Goal: Register for event/course

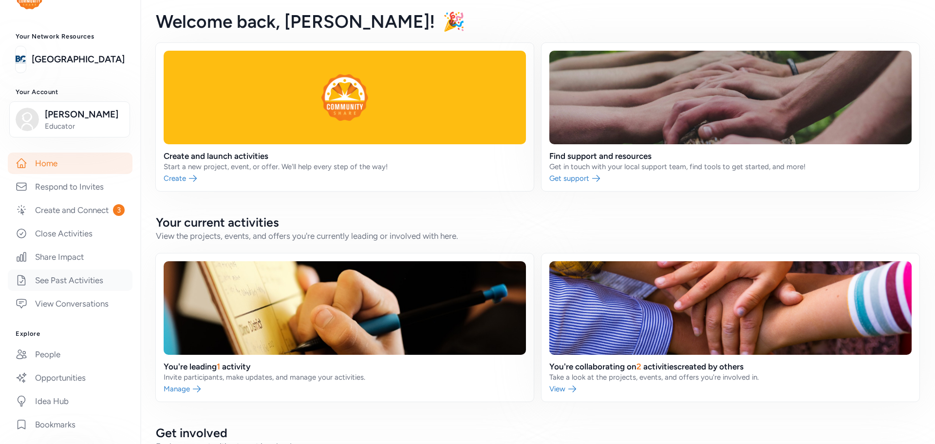
scroll to position [49, 0]
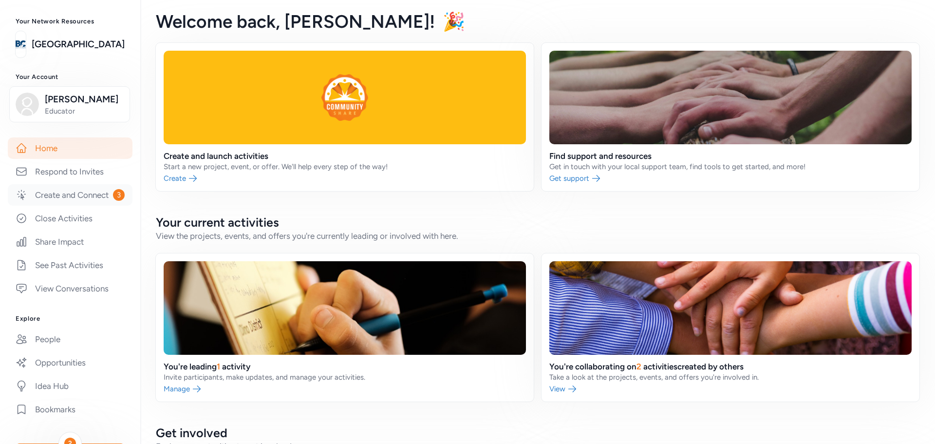
click at [63, 195] on link "Create and Connect 3" at bounding box center [70, 194] width 125 height 21
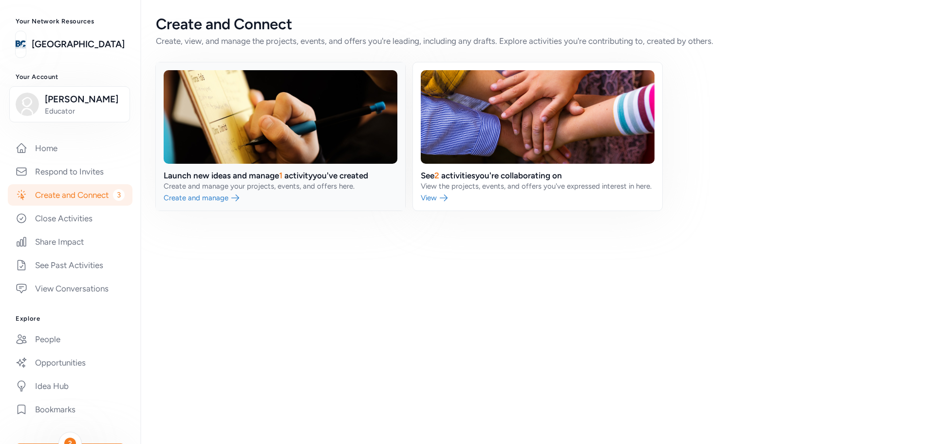
click at [215, 200] on link at bounding box center [280, 136] width 249 height 148
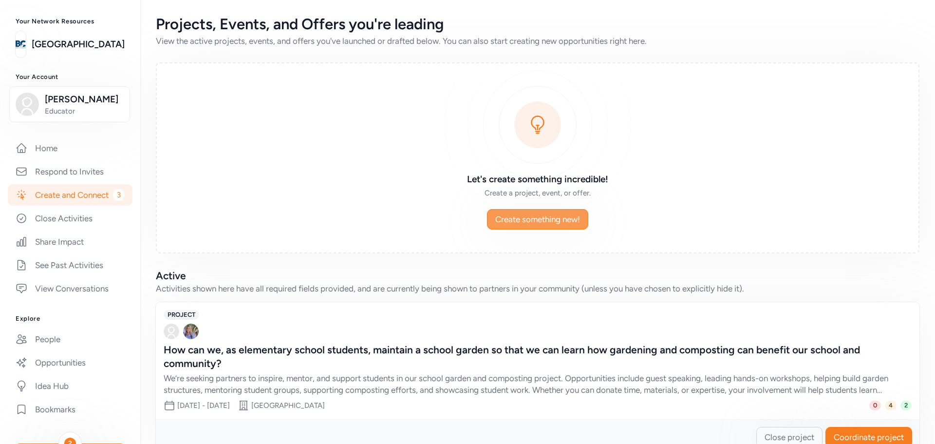
click at [518, 219] on span "Create something new!" at bounding box center [537, 219] width 85 height 12
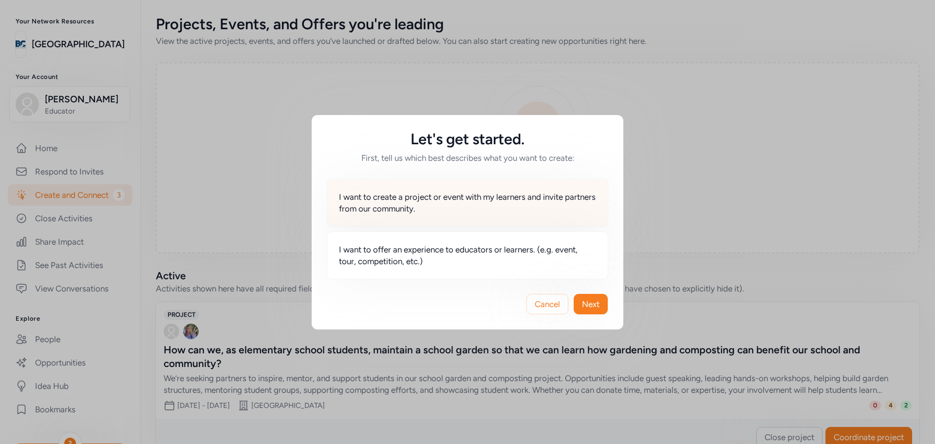
click at [486, 202] on span "I want to create a project or event with my learners and invite partners from o…" at bounding box center [467, 202] width 257 height 23
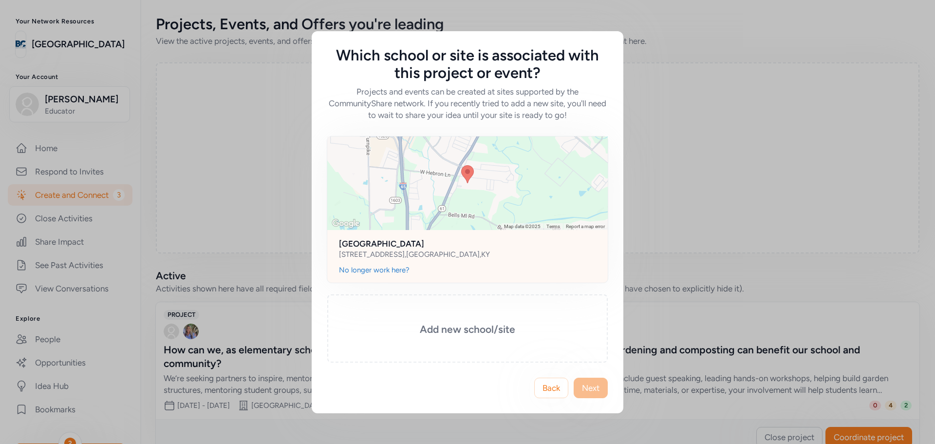
click at [414, 240] on h2 "[GEOGRAPHIC_DATA]" at bounding box center [467, 244] width 257 height 12
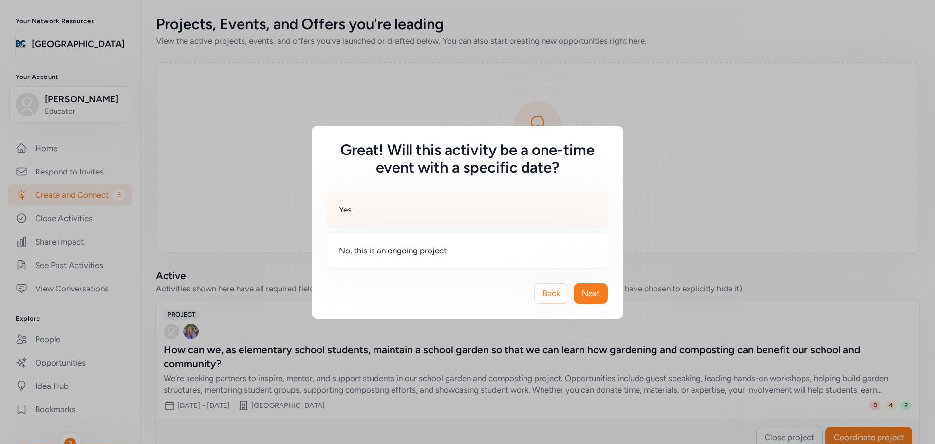
click at [383, 209] on div "Yes" at bounding box center [467, 209] width 281 height 36
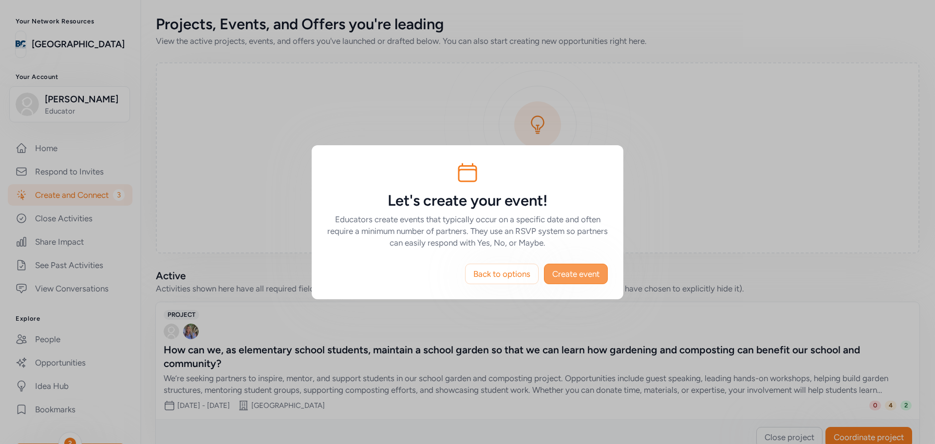
click at [579, 270] on span "Create event" at bounding box center [575, 274] width 47 height 12
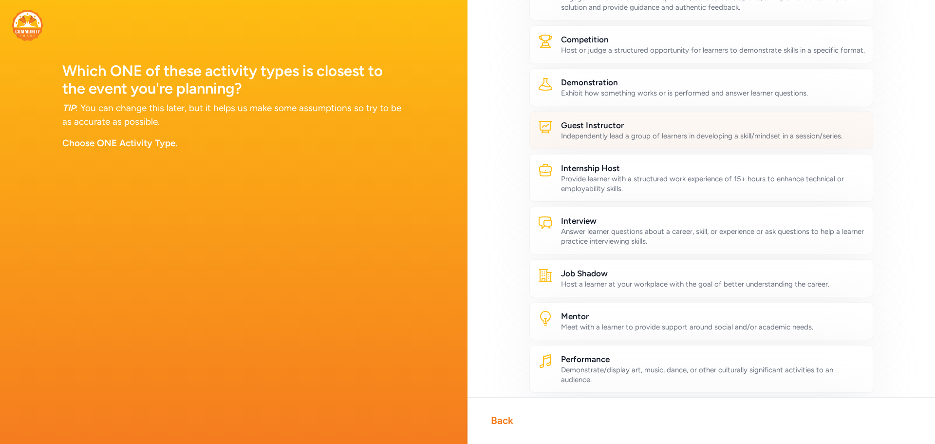
scroll to position [189, 0]
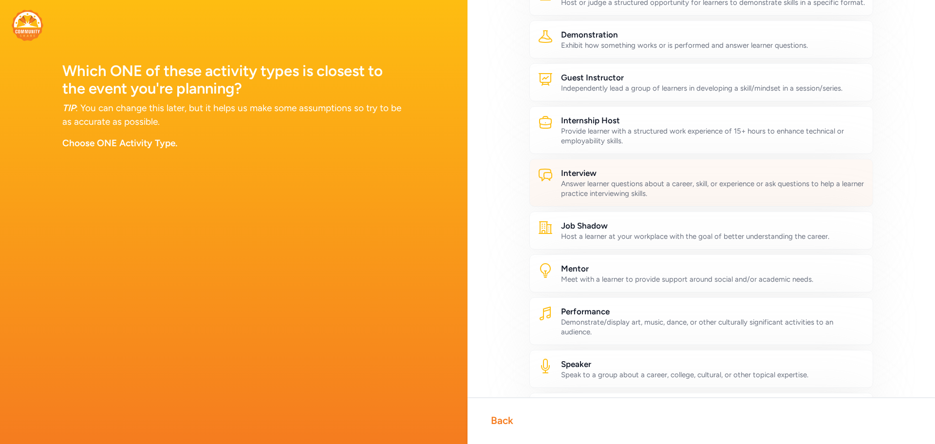
click at [656, 190] on div "Answer learner questions about a career, skill, or experience or ask questions …" at bounding box center [713, 188] width 304 height 19
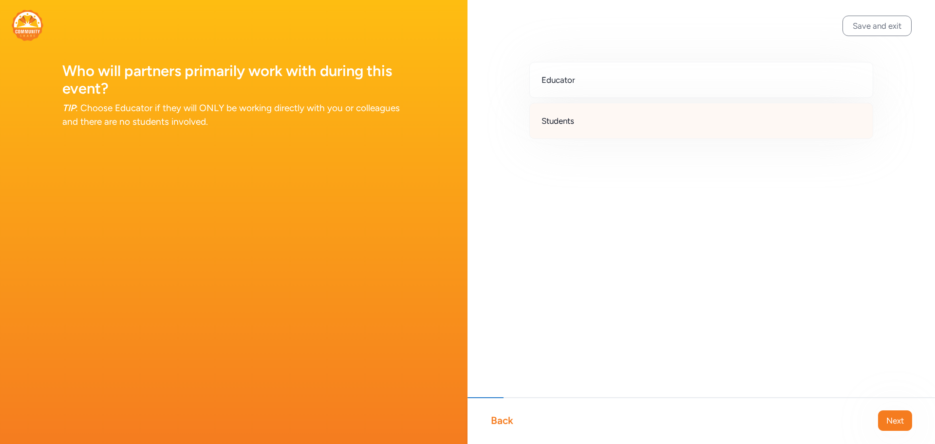
click at [583, 115] on div "Students" at bounding box center [701, 121] width 344 height 36
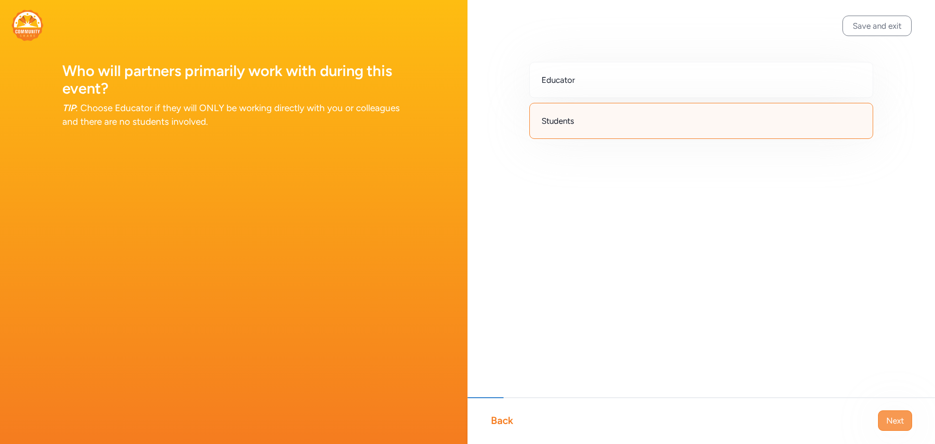
click at [890, 428] on button "Next" at bounding box center [895, 420] width 34 height 20
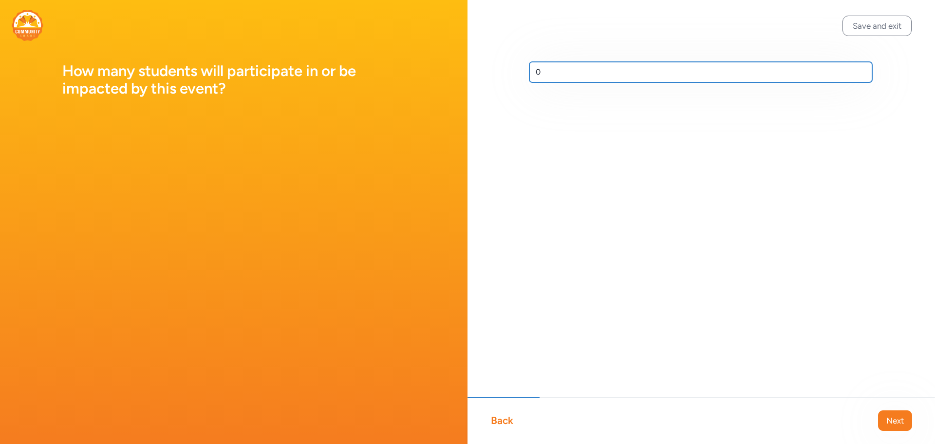
drag, startPoint x: 560, startPoint y: 73, endPoint x: 518, endPoint y: 72, distance: 42.4
click at [518, 72] on div "0" at bounding box center [700, 87] width 467 height 175
type input "100"
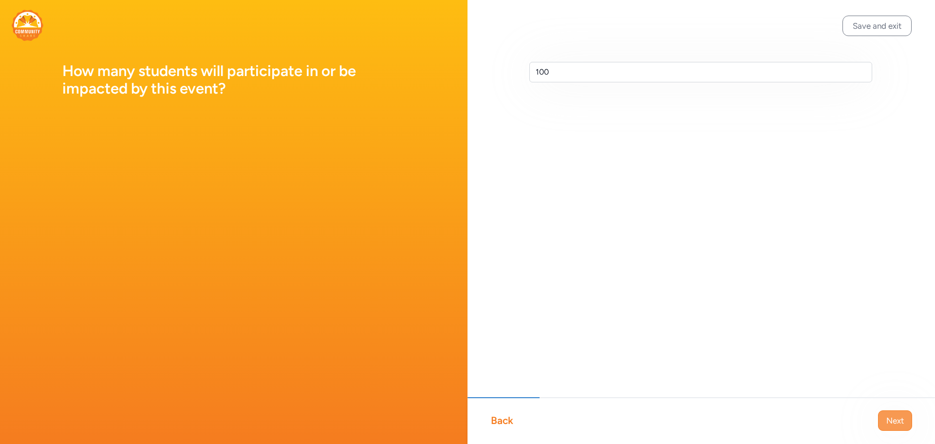
click at [893, 422] on span "Next" at bounding box center [895, 420] width 18 height 12
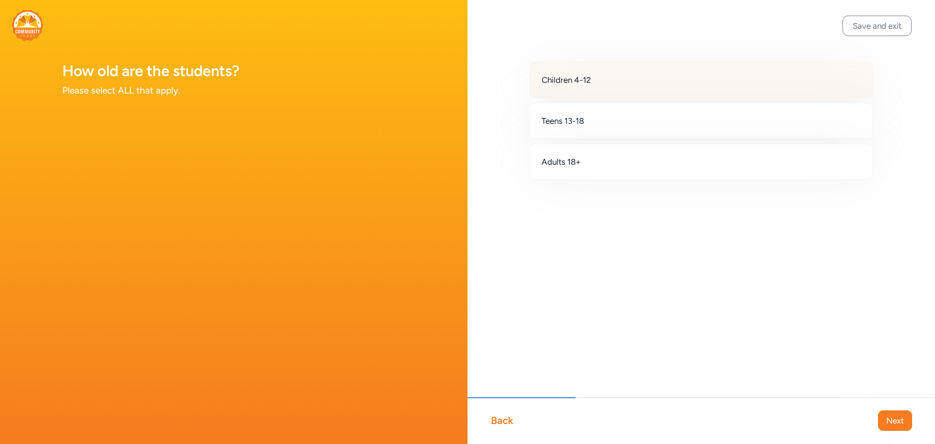
click at [613, 71] on div "Children 4-12" at bounding box center [701, 80] width 344 height 36
click at [887, 426] on button "Next" at bounding box center [895, 420] width 34 height 20
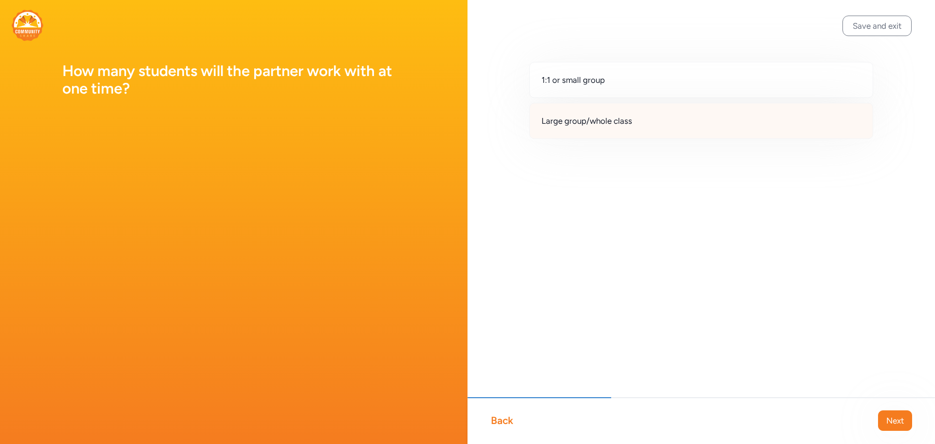
click at [638, 125] on div "Large group/whole class" at bounding box center [701, 121] width 344 height 36
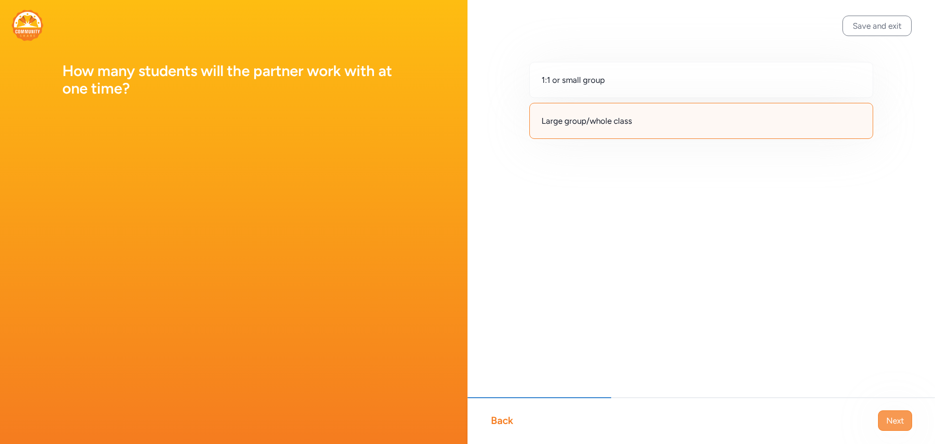
click at [896, 412] on button "Next" at bounding box center [895, 420] width 34 height 20
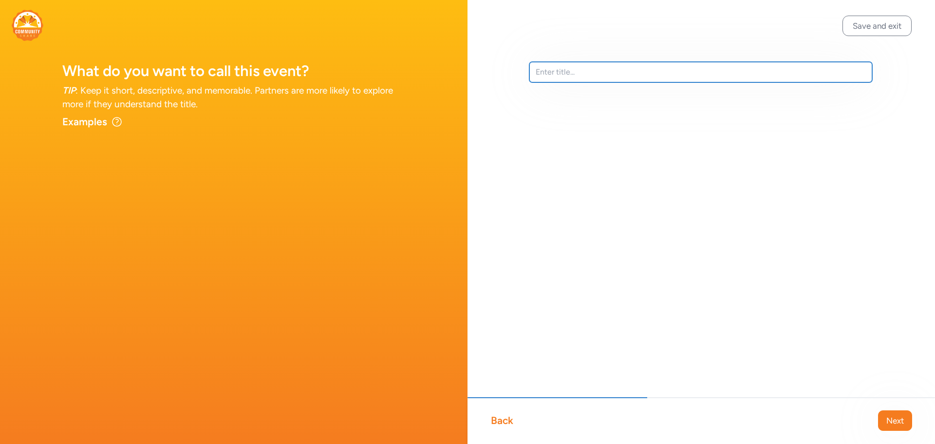
click at [563, 70] on input "text" at bounding box center [700, 72] width 343 height 20
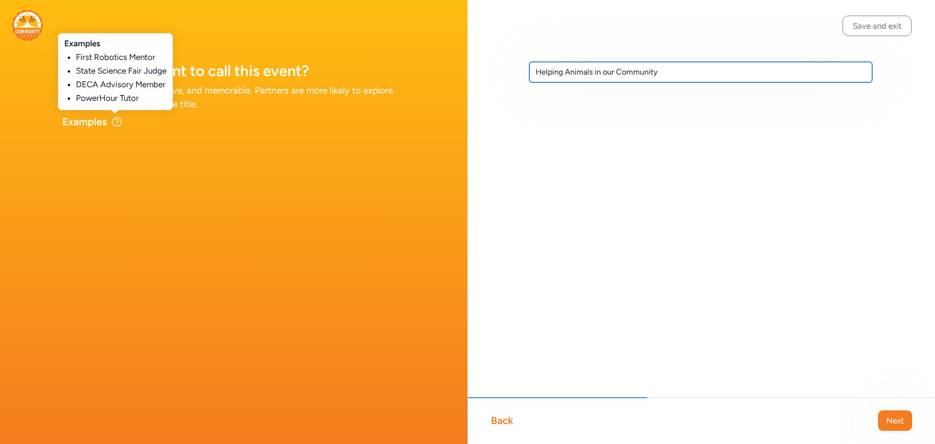
type input "Helping Animals in our Community"
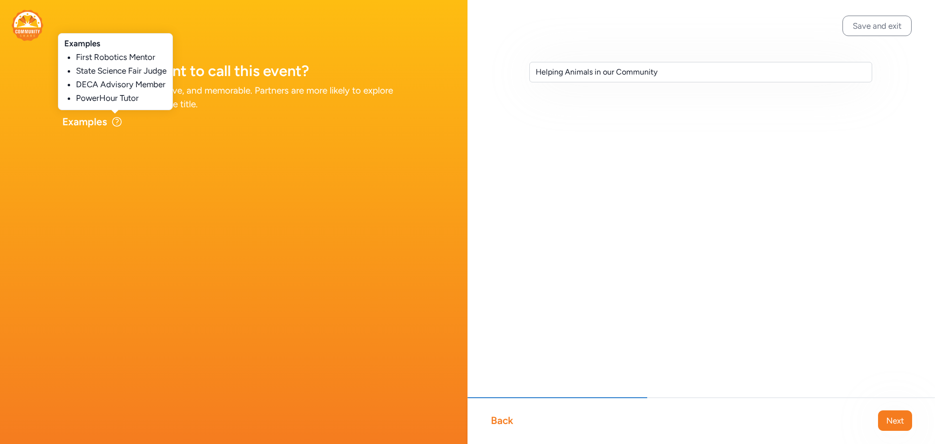
click at [116, 118] on icon at bounding box center [117, 122] width 12 height 12
click at [114, 122] on icon at bounding box center [117, 122] width 12 height 12
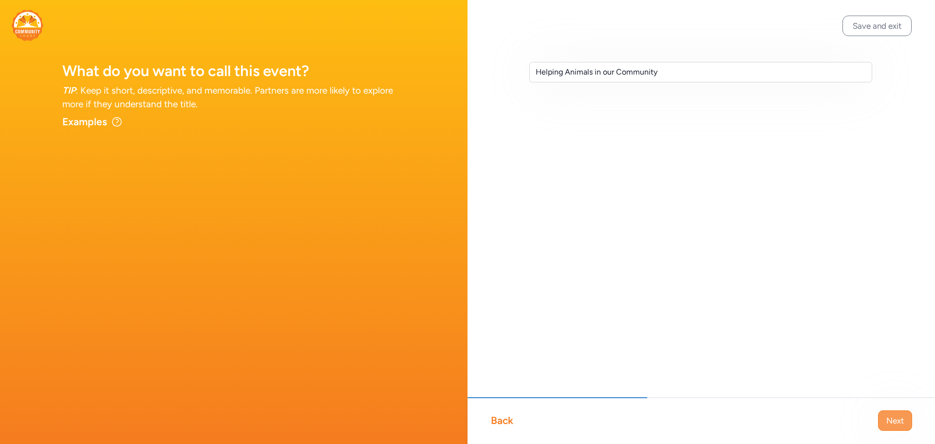
click at [896, 417] on span "Next" at bounding box center [895, 420] width 18 height 12
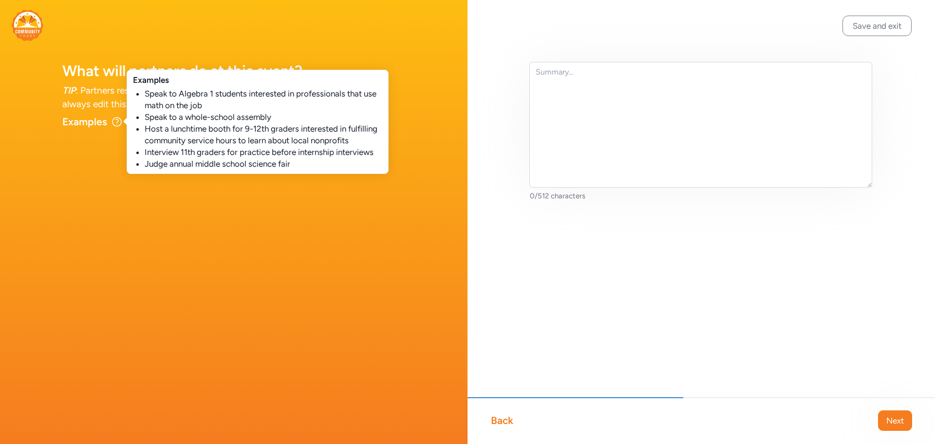
click at [113, 122] on icon at bounding box center [117, 122] width 12 height 12
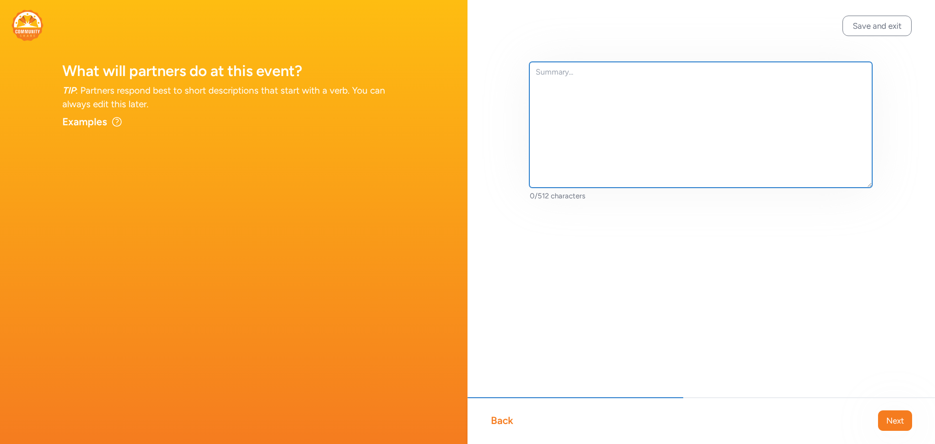
click at [555, 76] on textarea at bounding box center [700, 125] width 343 height 126
type textarea "Speak"
click at [593, 73] on textarea "Speak" at bounding box center [700, 125] width 343 height 126
drag, startPoint x: 588, startPoint y: 74, endPoint x: 526, endPoint y: 73, distance: 61.8
click at [526, 73] on div "Speak 6/512 characters" at bounding box center [700, 147] width 467 height 294
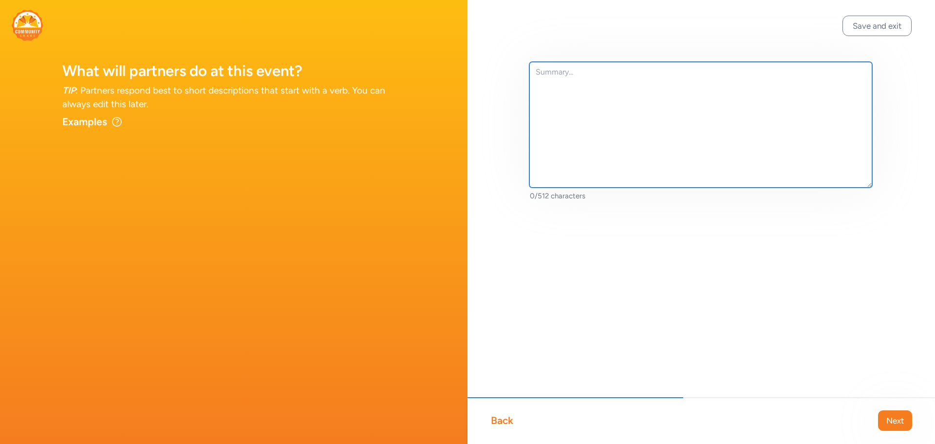
paste textarea "speak with our 3rd-grade students about the animals at your shelter and how to …"
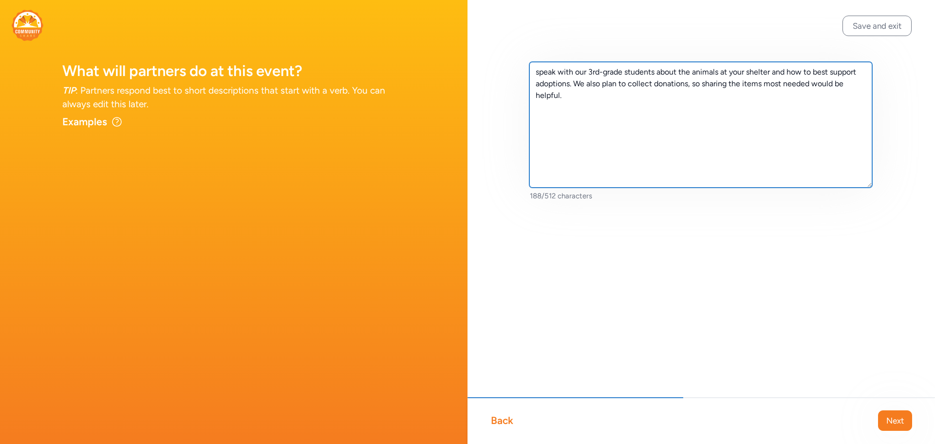
click at [542, 72] on textarea "speak with our 3rd-grade students about the animals at your shelter and how to …" at bounding box center [700, 125] width 343 height 126
click at [539, 71] on textarea "speak with our 3rd-grade students about the animals at your shelter and how to …" at bounding box center [700, 125] width 343 height 126
click at [576, 84] on textarea "Speak with our 3rd-grade students about the animals at your shelter and how to …" at bounding box center [700, 125] width 343 height 126
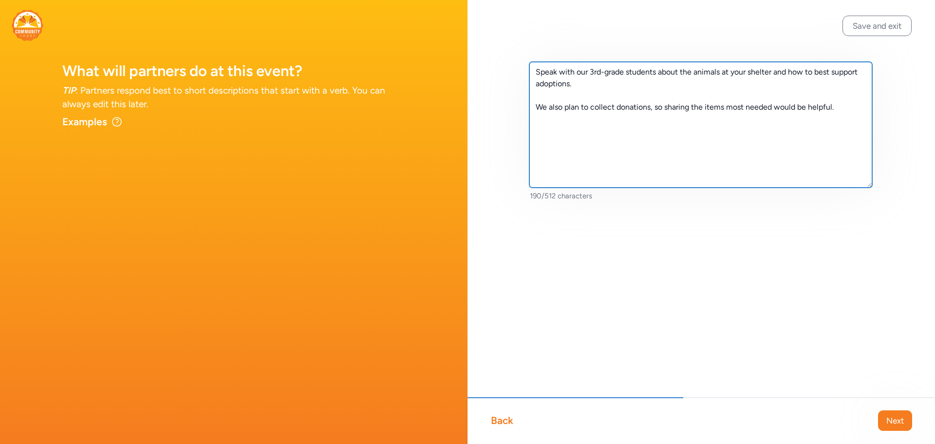
click at [843, 112] on textarea "Speak with our 3rd-grade students about the animals at your shelter and how to …" at bounding box center [700, 125] width 343 height 126
click at [535, 128] on textarea "Speak with our 3rd-grade students about the animals at your shelter and how to …" at bounding box center [700, 125] width 343 height 126
click at [542, 126] on textarea "Speak with our 3rd-grade students about the animals at your shelter and how to …" at bounding box center [700, 125] width 343 height 126
click at [844, 105] on textarea "Speak with our 3rd-grade students about the animals at your shelter and how to …" at bounding box center [700, 125] width 343 height 126
drag, startPoint x: 667, startPoint y: 107, endPoint x: 533, endPoint y: 102, distance: 134.0
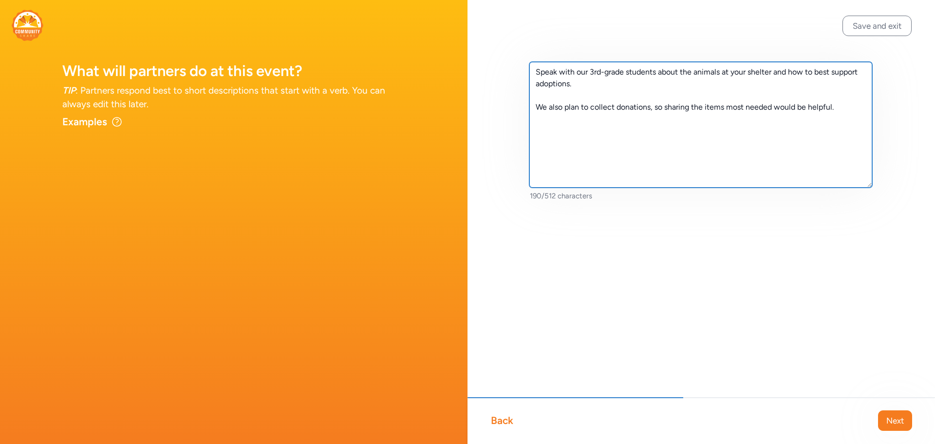
click at [537, 107] on textarea "Speak with our 3rd-grade students about the animals at your shelter and how to …" at bounding box center [700, 125] width 343 height 126
click at [562, 109] on textarea "Speak with our 3rd-grade students about the animals at your shelter and how to …" at bounding box center [700, 125] width 343 height 126
click at [637, 103] on textarea "Speak with our 3rd-grade students about the animals at your shelter and how to …" at bounding box center [700, 125] width 343 height 126
drag, startPoint x: 777, startPoint y: 110, endPoint x: 695, endPoint y: 105, distance: 82.0
click at [695, 105] on textarea "Speak with our 3rd-grade students about the animals at your shelter and how to …" at bounding box center [700, 125] width 343 height 126
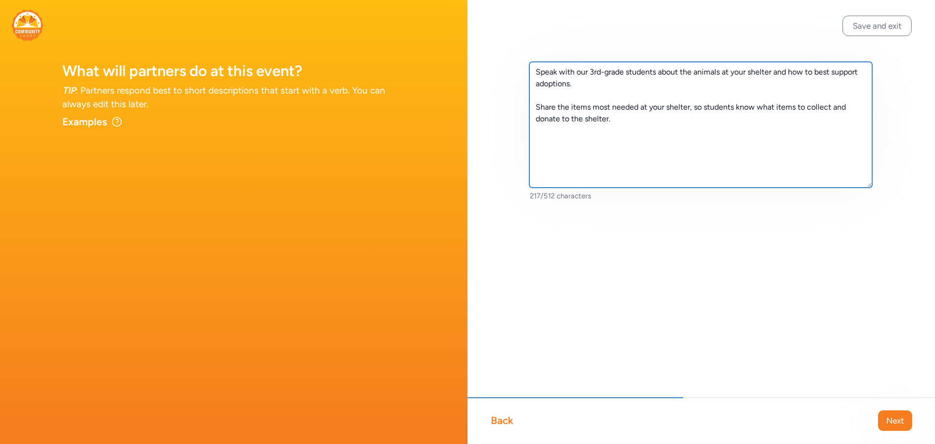
paste textarea "we’ll need some basic information about the animals currently"
drag, startPoint x: 569, startPoint y: 143, endPoint x: 530, endPoint y: 142, distance: 38.5
click at [530, 142] on textarea "Speak with our 3rd-grade students about the animals at your shelter and how to …" at bounding box center [700, 125] width 343 height 126
click at [747, 143] on textarea "Speak with our 3rd-grade students about the animals at your shelter and how to …" at bounding box center [700, 125] width 343 height 126
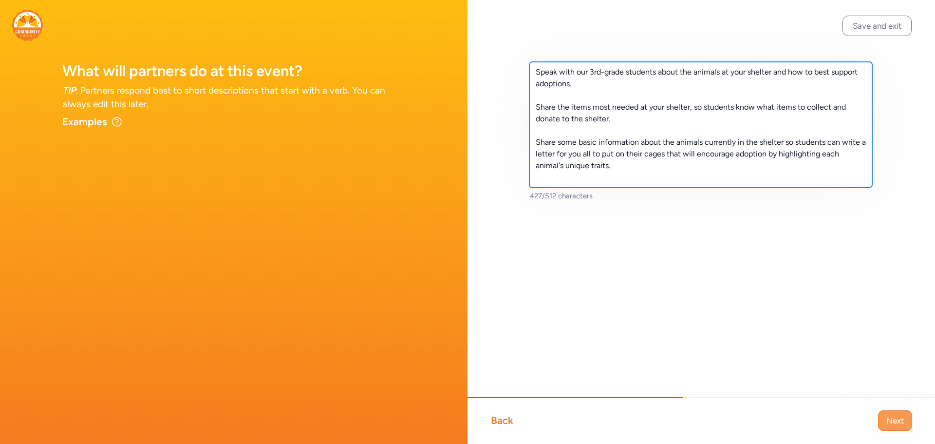
type textarea "Speak with our 3rd-grade students about the animals at your shelter and how to …"
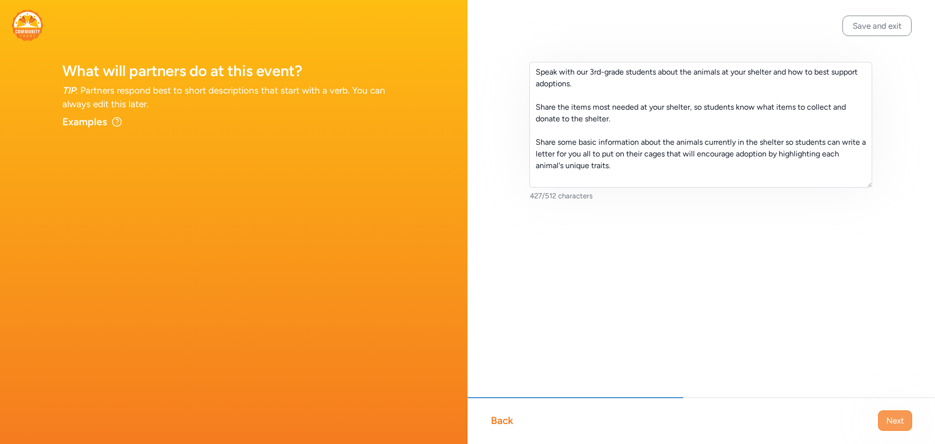
click at [903, 417] on span "Next" at bounding box center [895, 420] width 18 height 12
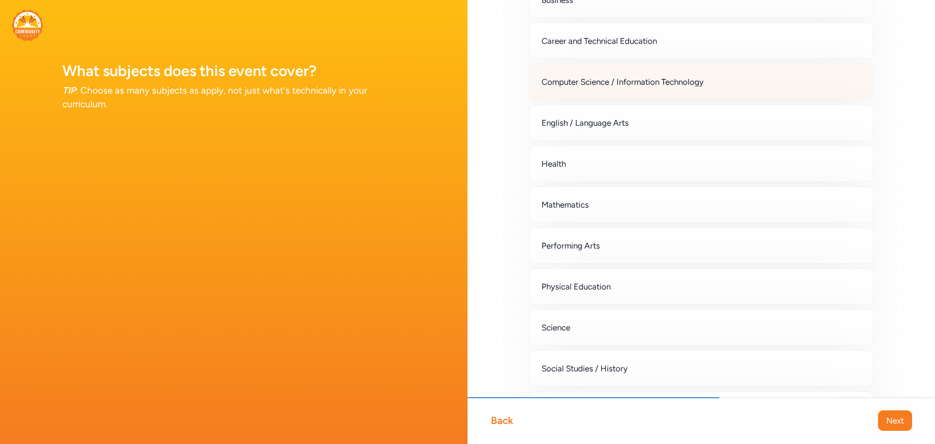
scroll to position [97, 0]
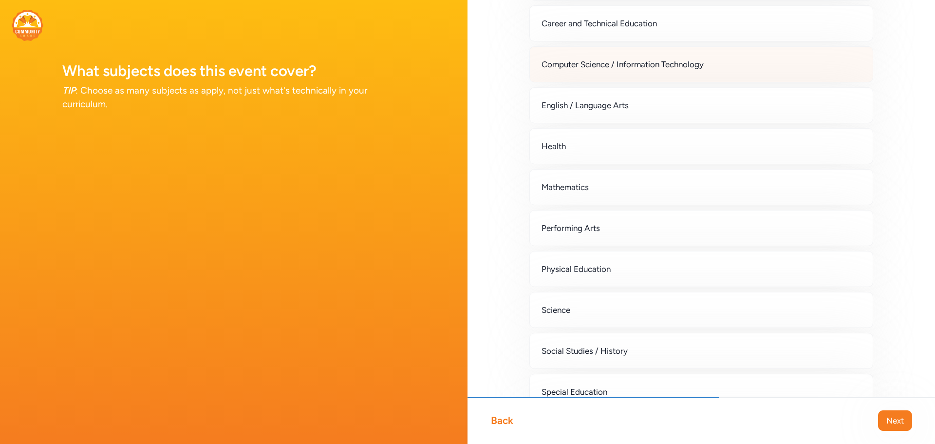
click at [602, 108] on span "English / Language Arts" at bounding box center [585, 105] width 87 height 12
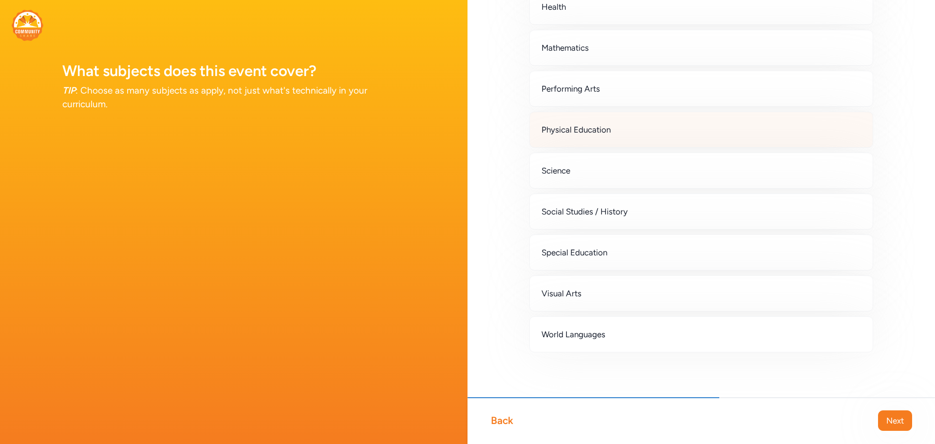
scroll to position [238, 0]
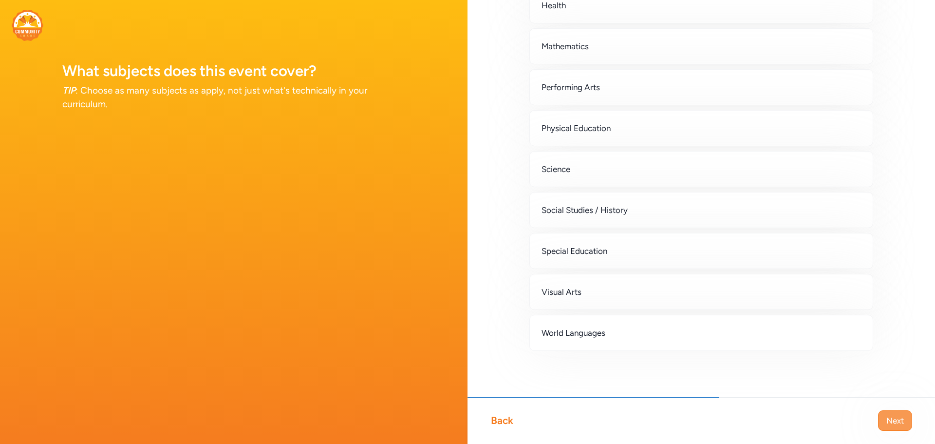
click at [900, 422] on span "Next" at bounding box center [895, 420] width 18 height 12
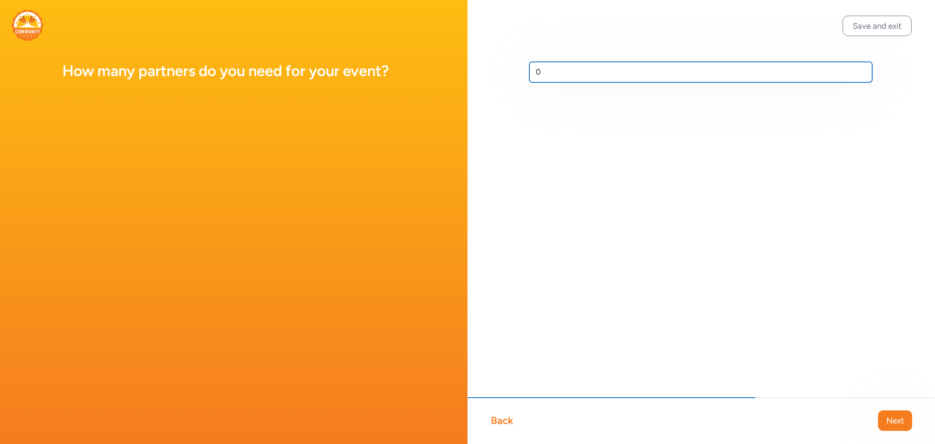
click at [558, 75] on input "0" at bounding box center [700, 72] width 343 height 20
type input "1"
type input "At least 1"
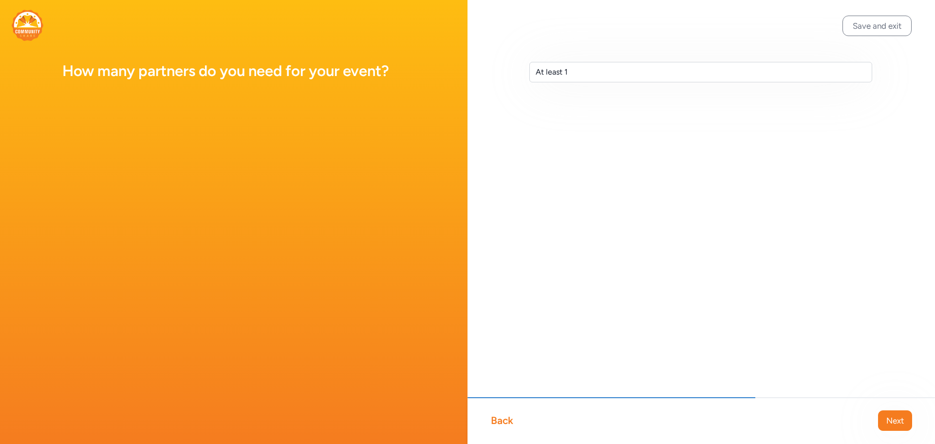
click at [899, 432] on div "Back Next" at bounding box center [700, 420] width 467 height 47
click at [896, 424] on span "Next" at bounding box center [895, 420] width 18 height 12
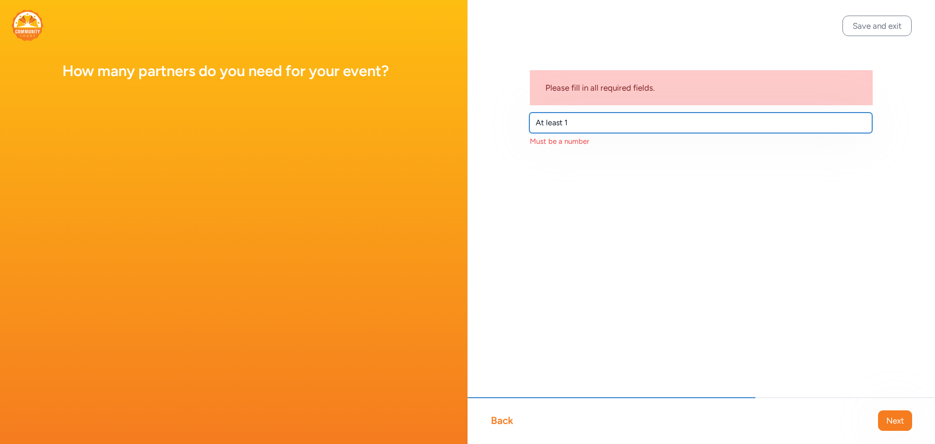
click at [586, 124] on input "At least 1" at bounding box center [700, 122] width 343 height 20
drag, startPoint x: 597, startPoint y: 123, endPoint x: 437, endPoint y: 89, distance: 162.9
click at [438, 102] on div "How many partners do you need for your event? Save and exit Back Next Please fi…" at bounding box center [467, 222] width 935 height 444
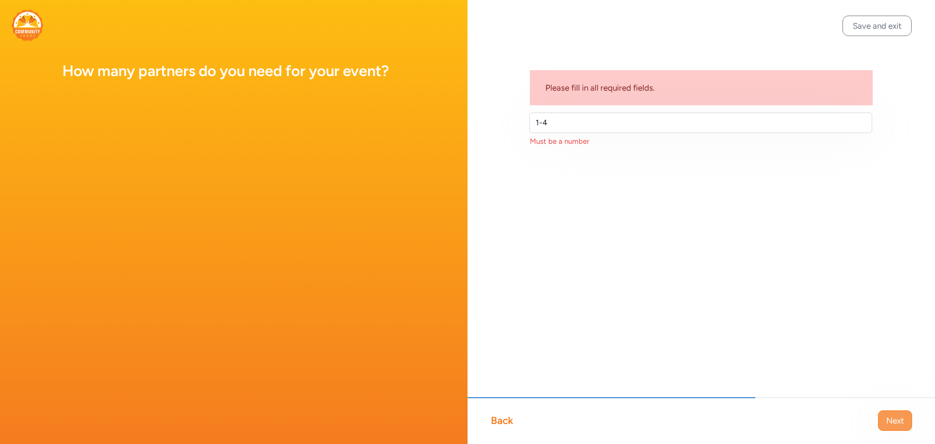
click at [898, 420] on span "Next" at bounding box center [895, 420] width 18 height 12
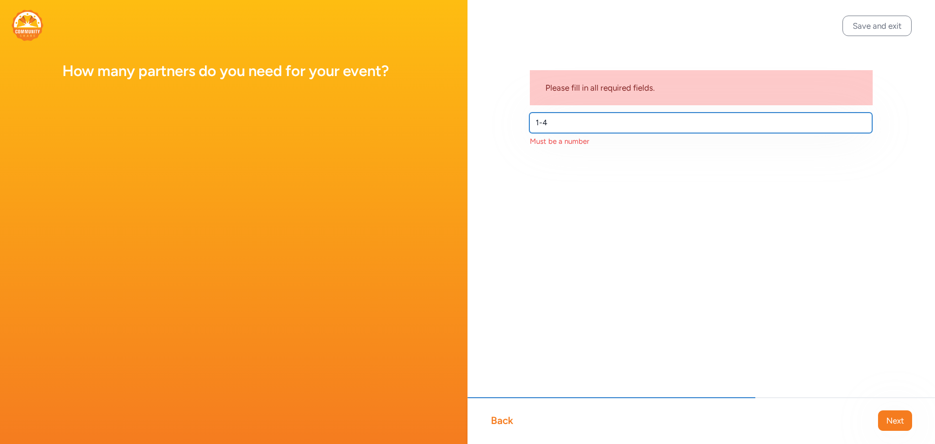
click at [574, 127] on input "1-4" at bounding box center [700, 122] width 343 height 20
type input "1"
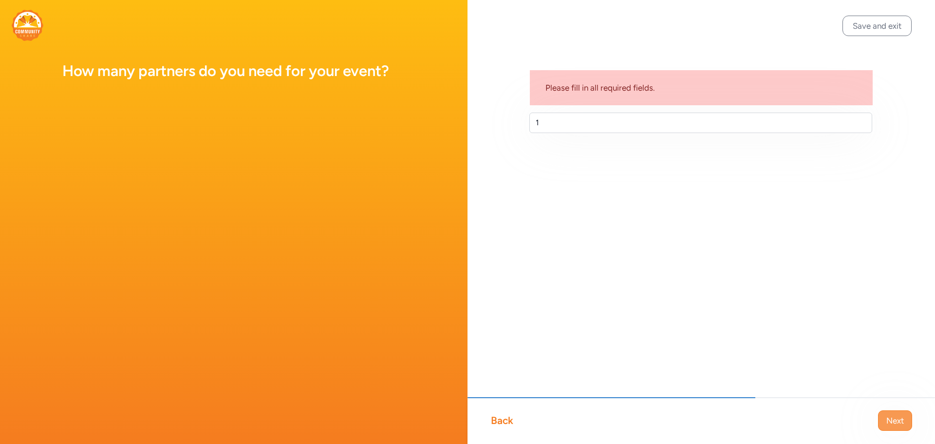
click at [903, 422] on span "Next" at bounding box center [895, 420] width 18 height 12
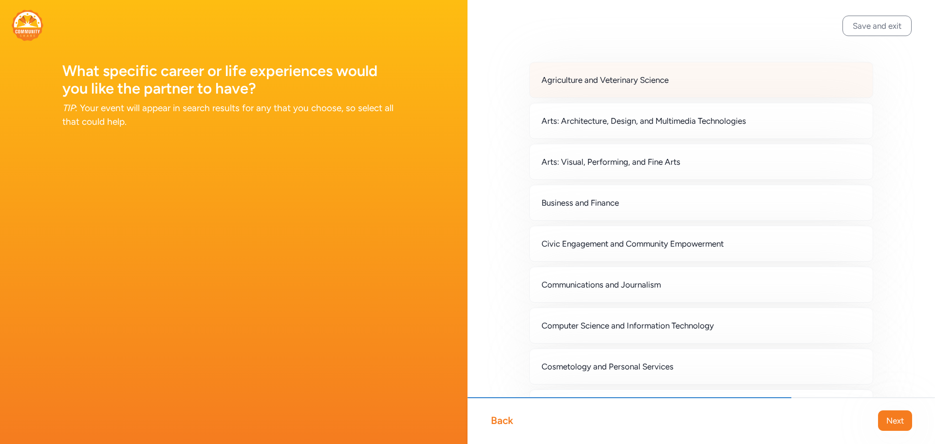
click at [593, 87] on div "Agriculture and Veterinary Science" at bounding box center [701, 80] width 344 height 36
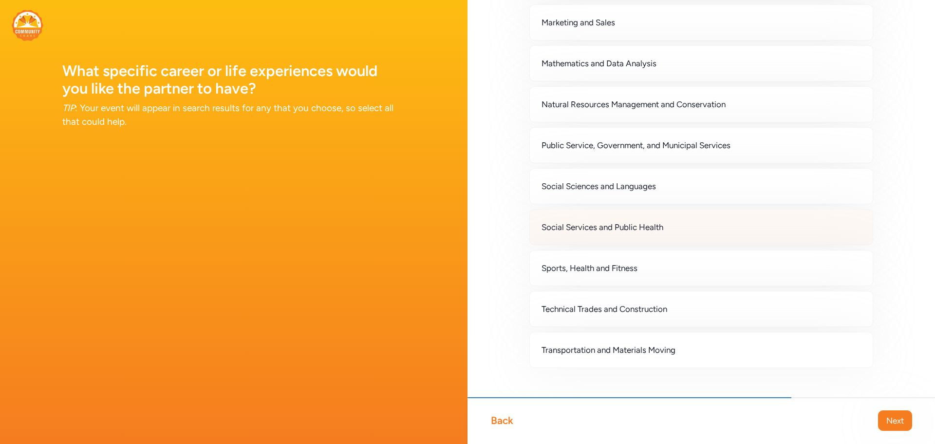
scroll to position [729, 0]
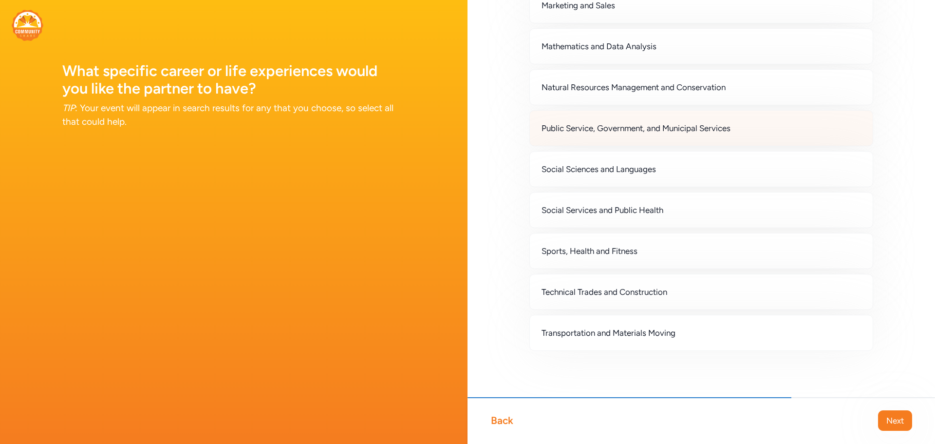
click at [703, 133] on span "Public Service, Government, and Municipal Services" at bounding box center [636, 128] width 189 height 12
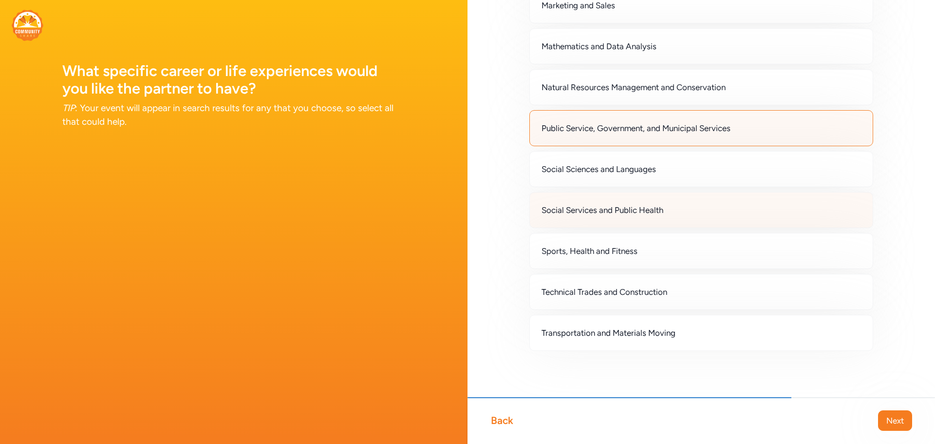
click at [720, 211] on div "Social Services and Public Health" at bounding box center [701, 210] width 344 height 36
click at [900, 427] on button "Next" at bounding box center [895, 420] width 34 height 20
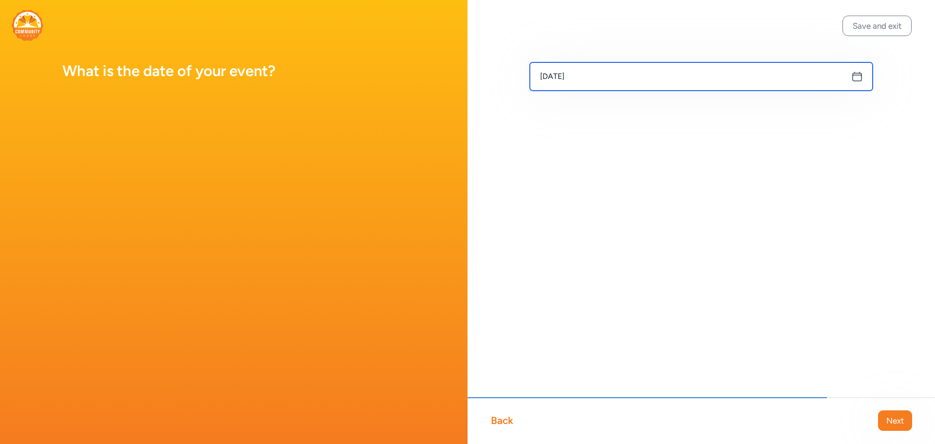
click at [661, 87] on input "[DATE]" at bounding box center [701, 76] width 343 height 28
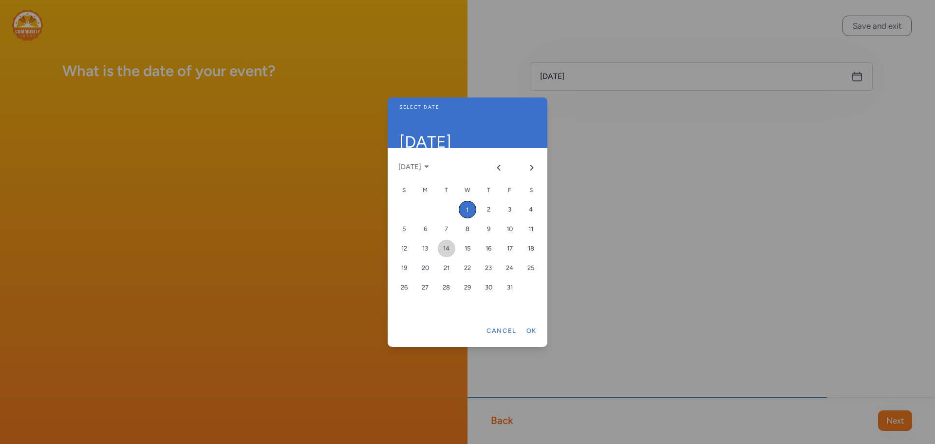
click at [447, 246] on div "14" at bounding box center [447, 249] width 18 height 18
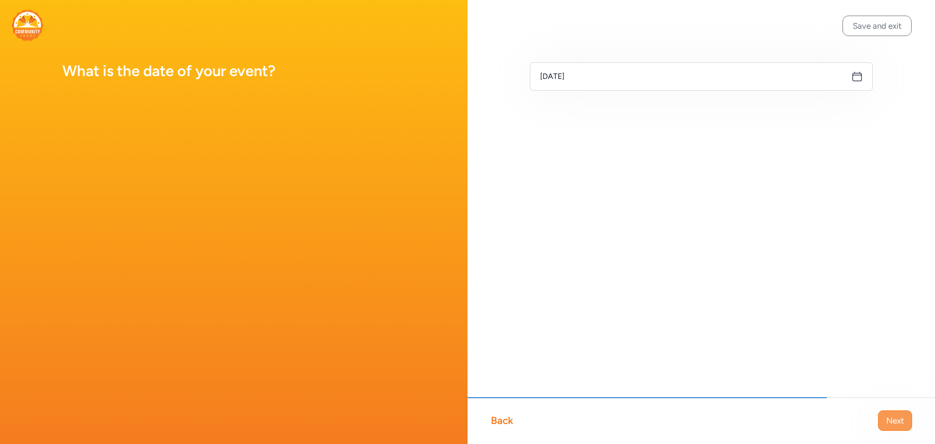
click at [902, 423] on span "Next" at bounding box center [895, 420] width 18 height 12
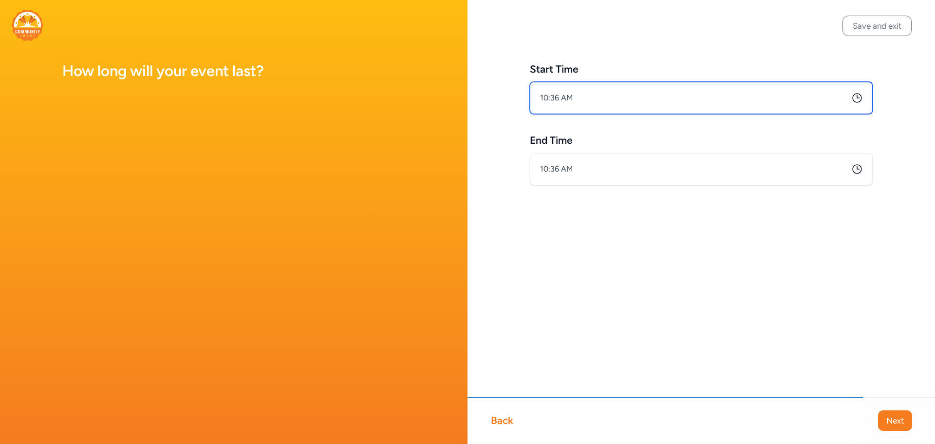
click at [843, 98] on input "10:36 AM" at bounding box center [701, 98] width 343 height 32
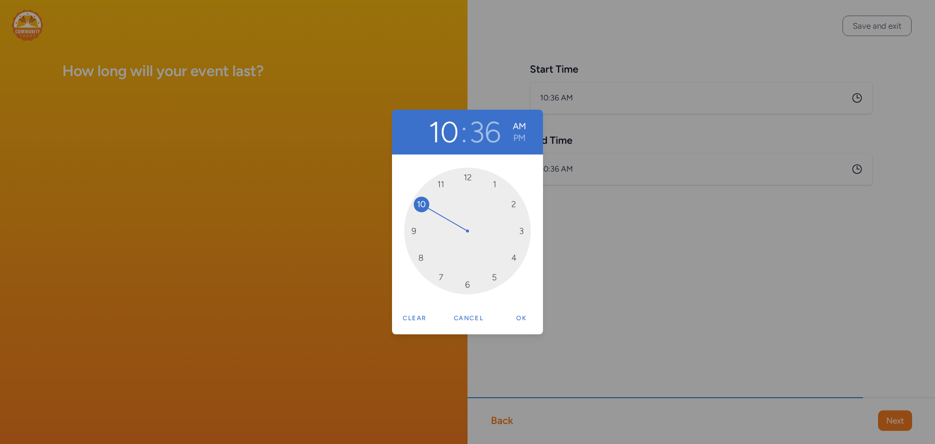
click at [448, 131] on div "10 : 36" at bounding box center [465, 131] width 73 height 35
drag, startPoint x: 424, startPoint y: 205, endPoint x: 414, endPoint y: 227, distance: 24.7
click at [485, 132] on div "09 : 36" at bounding box center [465, 131] width 77 height 35
click at [625, 98] on div "09 : 36 AM PM 00 05 10 15 20 25 30 35 40 45 50 55 Clear Cancel Ok" at bounding box center [467, 222] width 935 height 444
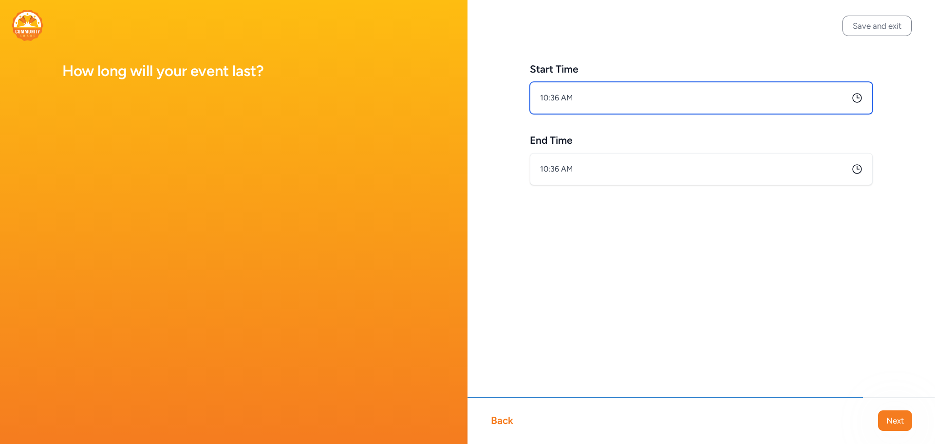
click at [559, 94] on input "10:36 AM" at bounding box center [701, 98] width 343 height 32
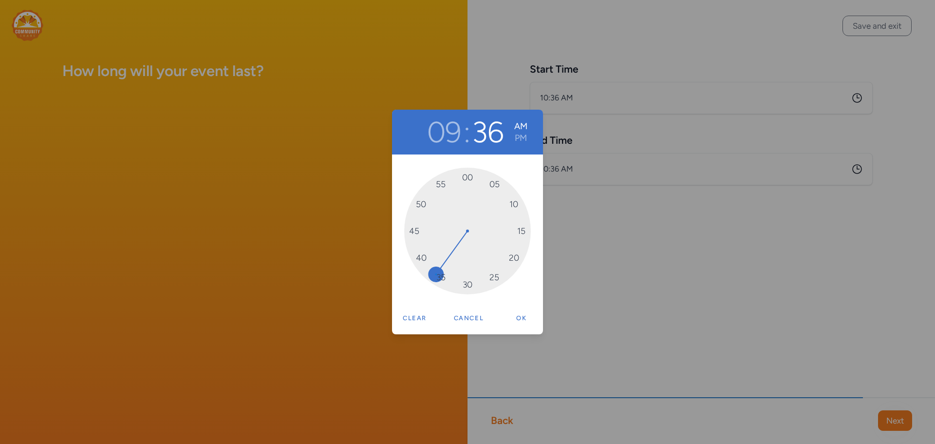
click at [473, 288] on span "30" at bounding box center [468, 285] width 16 height 16
click at [522, 315] on button "Ok" at bounding box center [521, 317] width 31 height 19
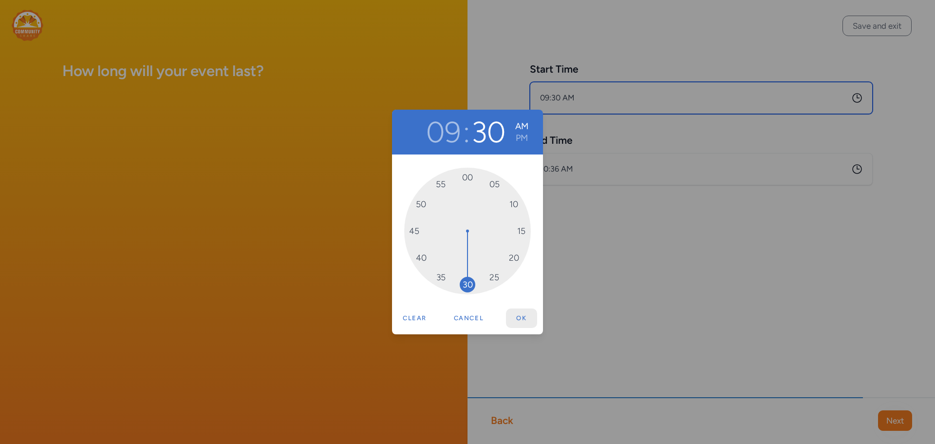
type input "9:30 AM"
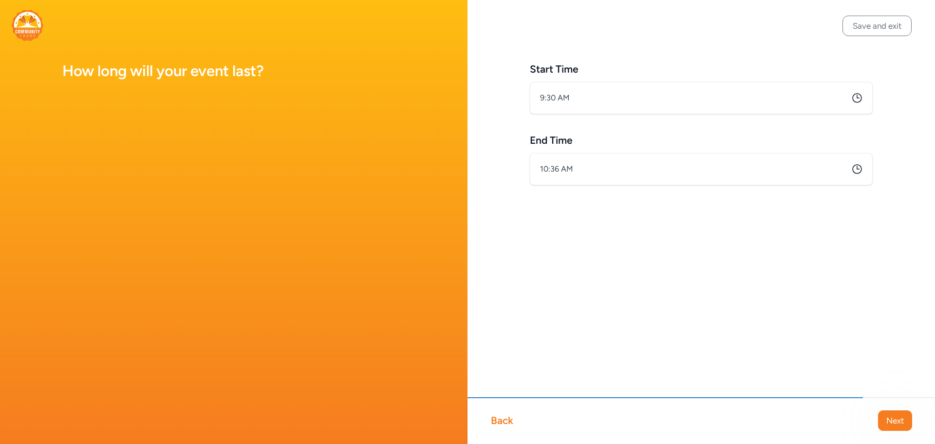
click at [856, 171] on icon at bounding box center [857, 169] width 12 height 12
click at [859, 164] on icon at bounding box center [857, 169] width 12 height 12
click at [854, 168] on icon at bounding box center [857, 169] width 12 height 12
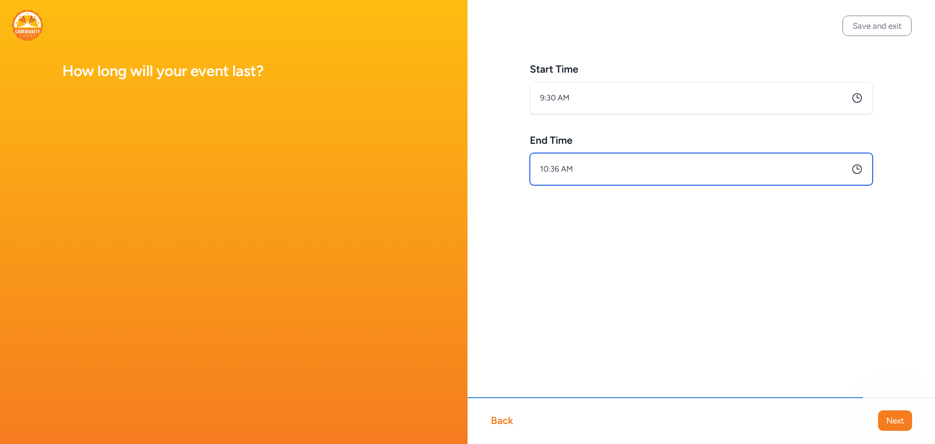
click at [560, 172] on input "10:36 AM" at bounding box center [701, 169] width 343 height 32
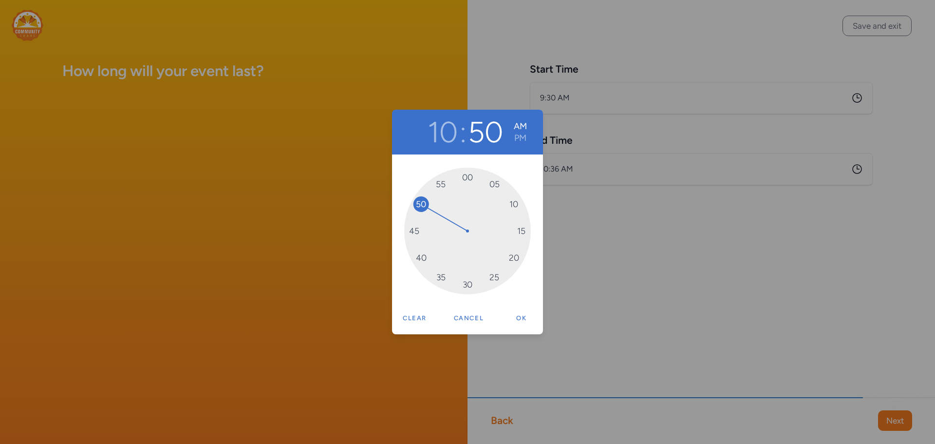
click at [471, 170] on span "00" at bounding box center [468, 177] width 16 height 16
click at [448, 131] on button "10" at bounding box center [442, 131] width 30 height 35
click at [523, 314] on button "Ok" at bounding box center [521, 317] width 31 height 19
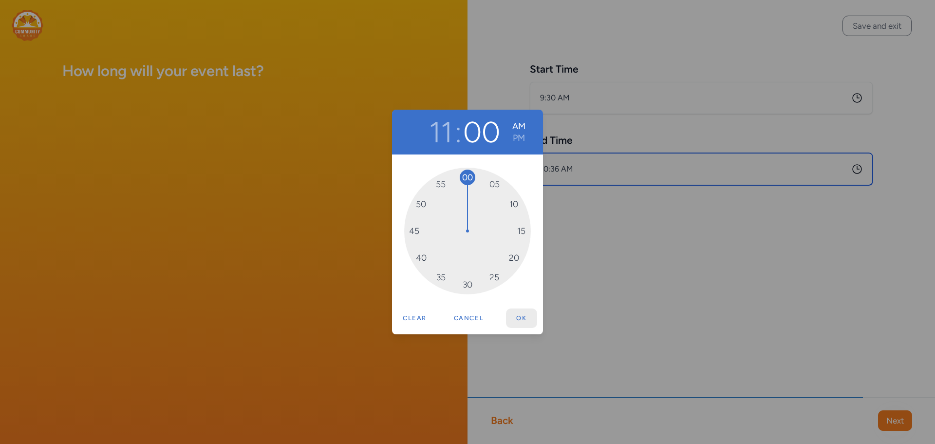
type input "11:00 AM"
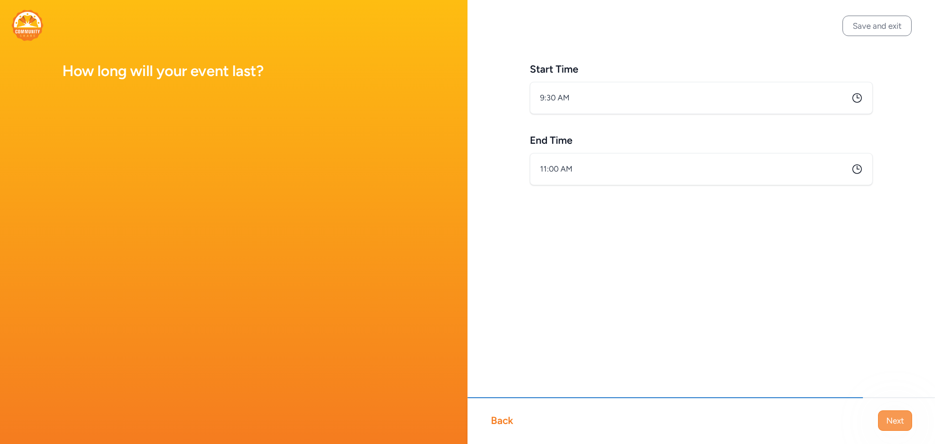
click at [895, 420] on span "Next" at bounding box center [895, 420] width 18 height 12
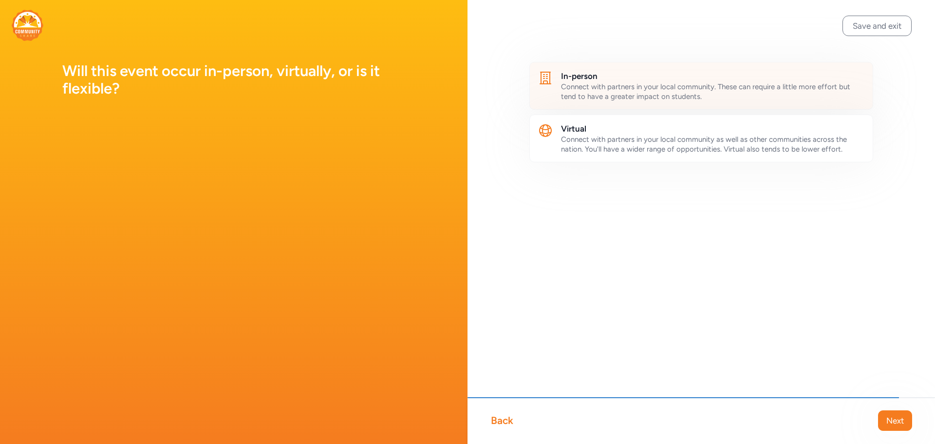
click at [622, 92] on span "Connect with partners in your local community. These can require a little more …" at bounding box center [705, 91] width 289 height 19
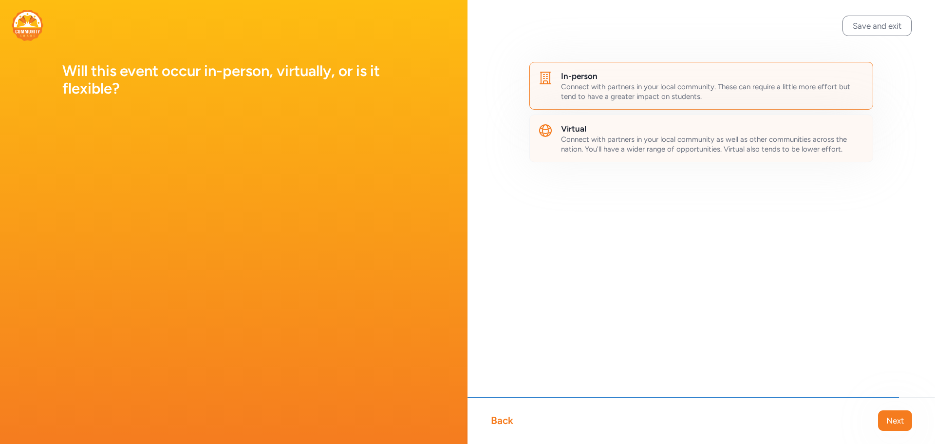
click at [711, 161] on div "Virtual Connect with partners in your local community as well as other communit…" at bounding box center [701, 138] width 344 height 48
click at [897, 420] on span "Next" at bounding box center [895, 420] width 18 height 12
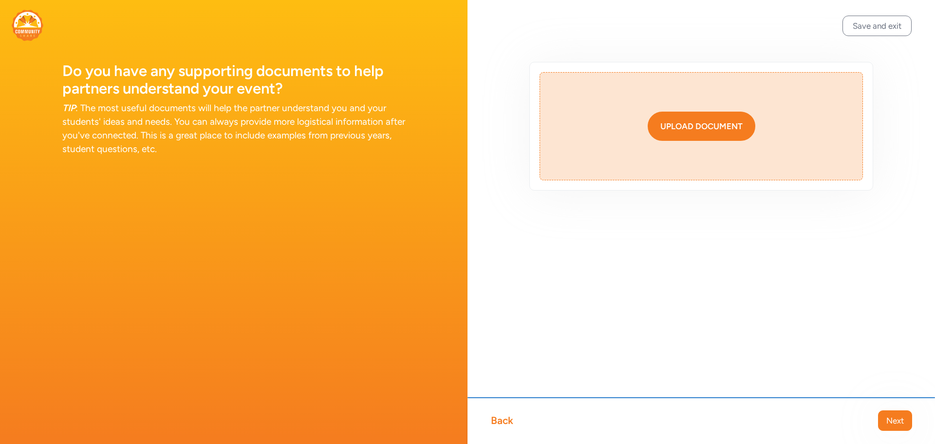
click at [709, 129] on div "Upload document" at bounding box center [701, 126] width 82 height 12
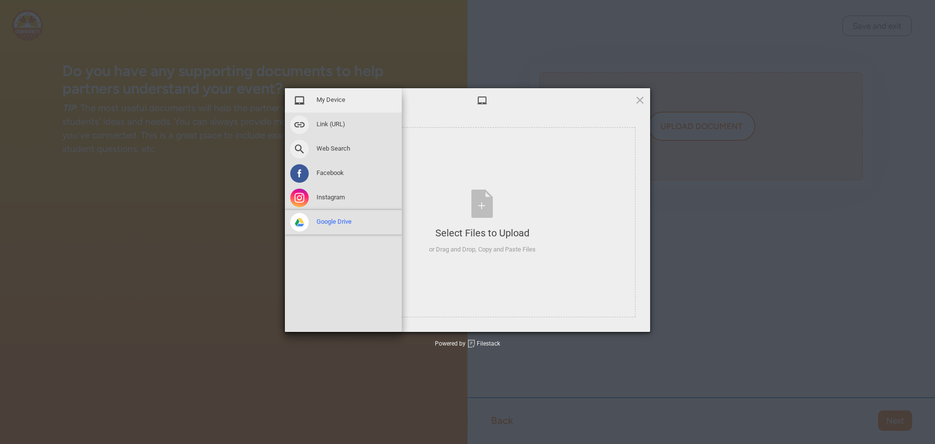
click at [340, 223] on span "Google Drive" at bounding box center [334, 221] width 35 height 9
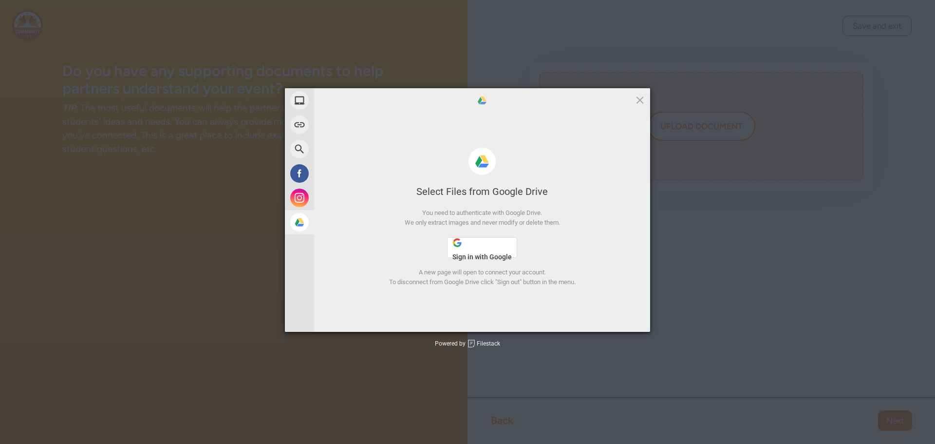
click at [502, 253] on span "Sign in with Google" at bounding box center [481, 257] width 59 height 8
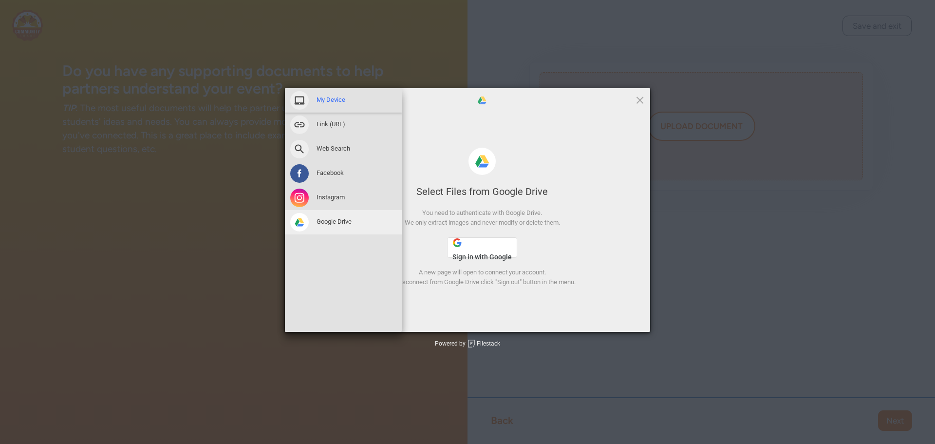
click at [330, 102] on span "My Device" at bounding box center [331, 99] width 29 height 9
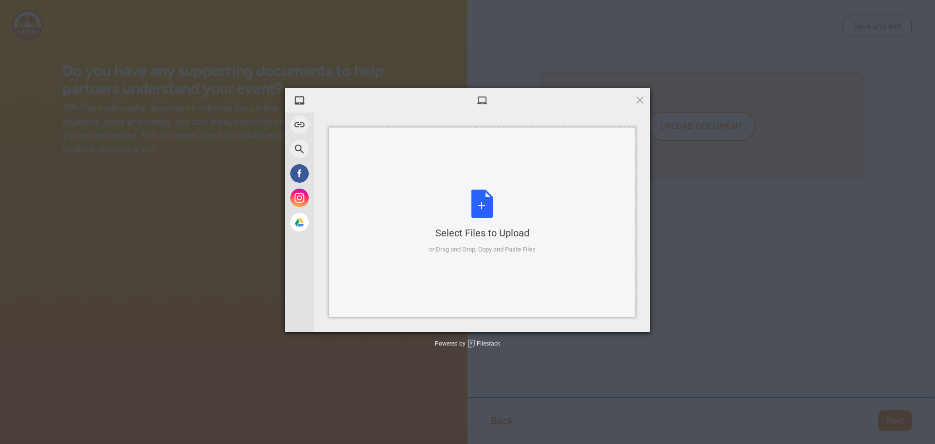
click at [487, 209] on div "Select Files to Upload or Drag and Drop, Copy and Paste Files" at bounding box center [482, 221] width 107 height 65
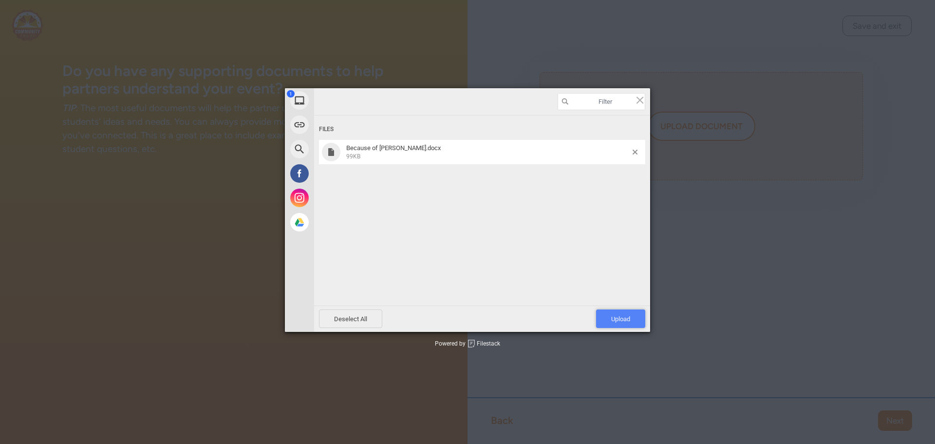
click at [627, 321] on span "Upload 1" at bounding box center [620, 318] width 19 height 7
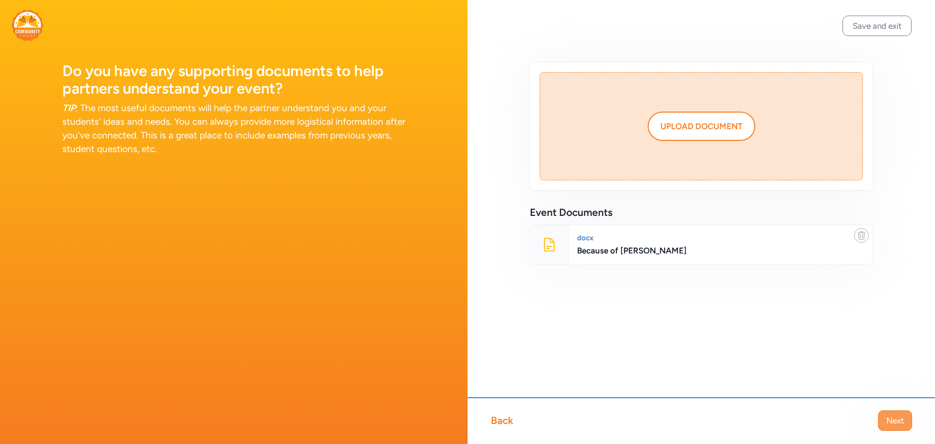
click at [892, 426] on button "Next" at bounding box center [895, 420] width 34 height 20
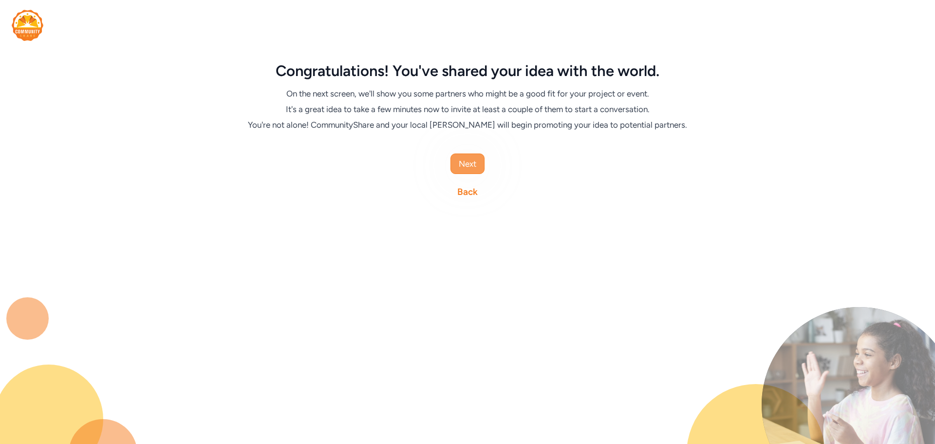
click at [474, 162] on span "Next" at bounding box center [468, 164] width 18 height 12
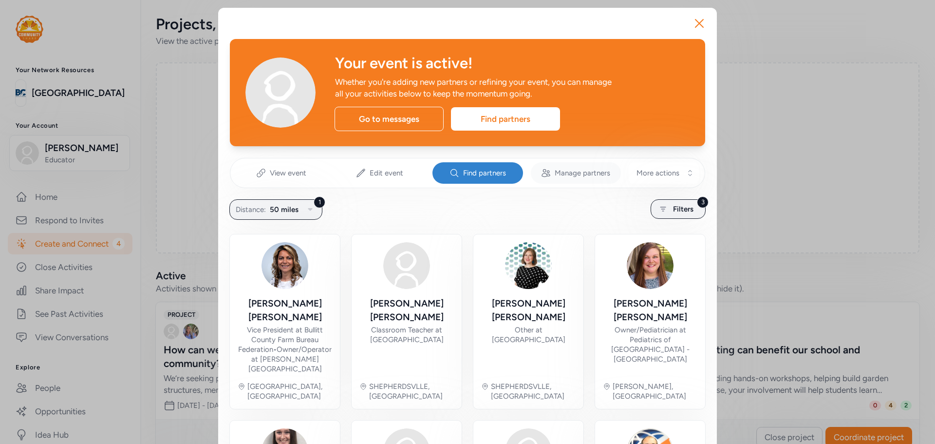
click at [592, 172] on span "Manage partners" at bounding box center [583, 173] width 56 height 10
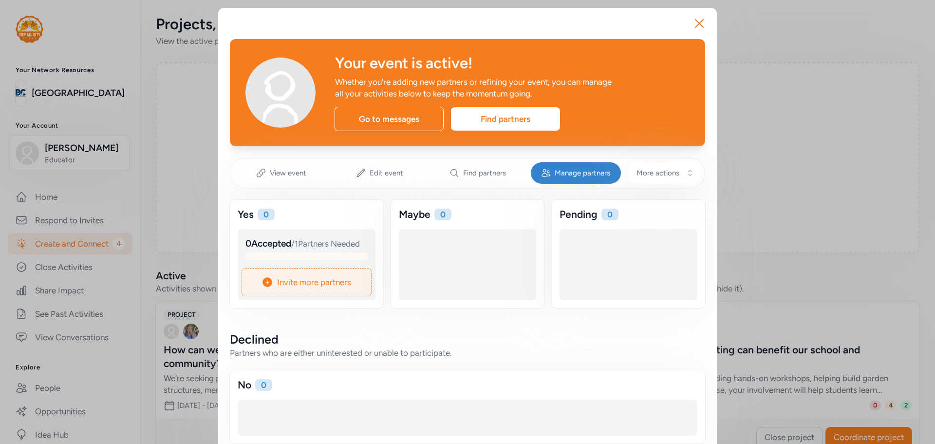
click at [328, 288] on span "Invite more partners" at bounding box center [314, 282] width 74 height 12
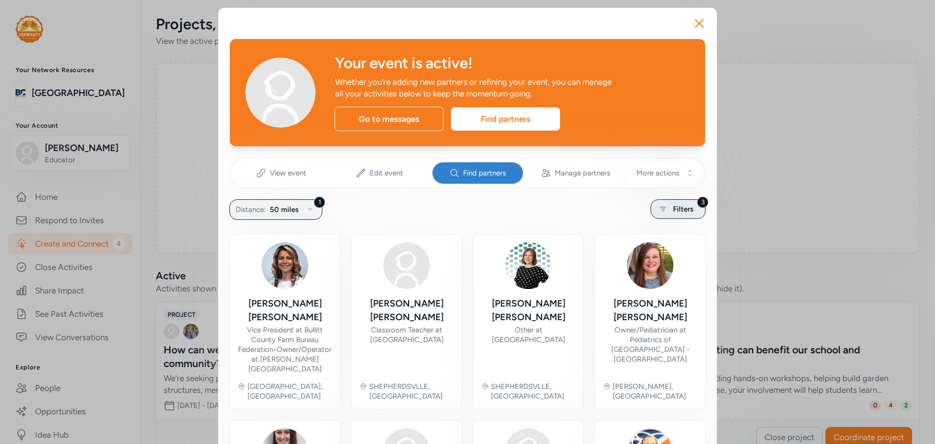
click at [692, 209] on div "3 Filters" at bounding box center [678, 208] width 55 height 19
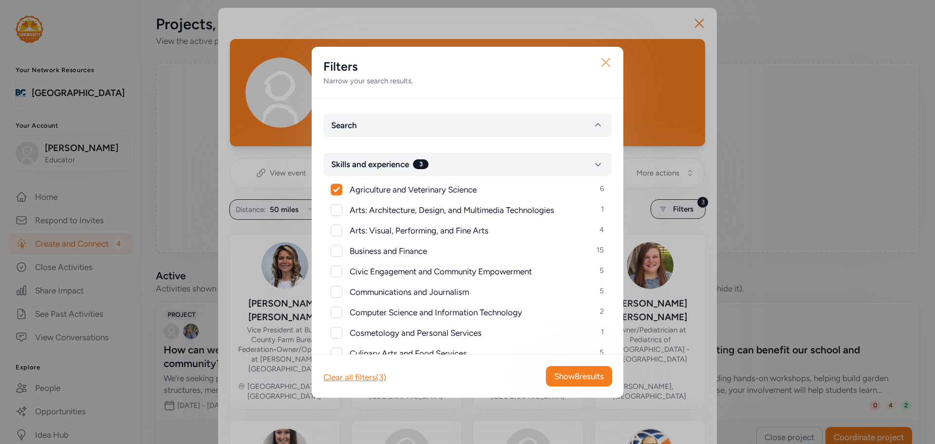
click at [605, 62] on icon "button" at bounding box center [606, 63] width 16 height 16
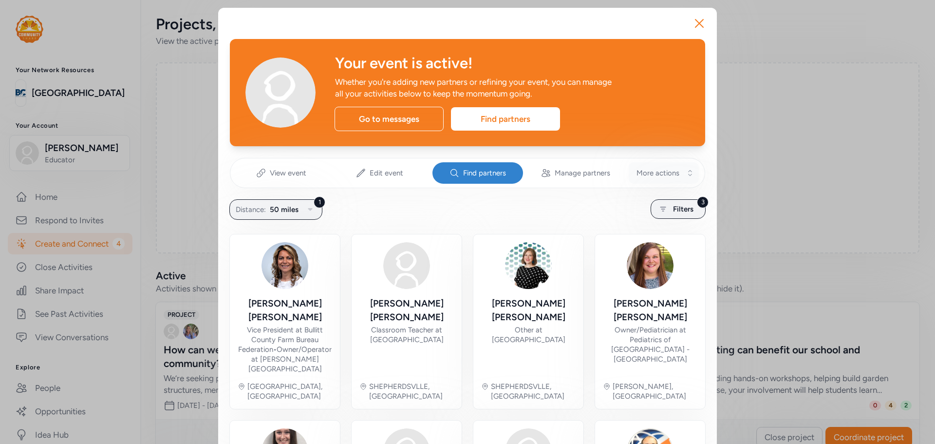
click at [674, 177] on span "More actions" at bounding box center [657, 173] width 43 height 10
click at [698, 22] on icon "button" at bounding box center [699, 24] width 16 height 16
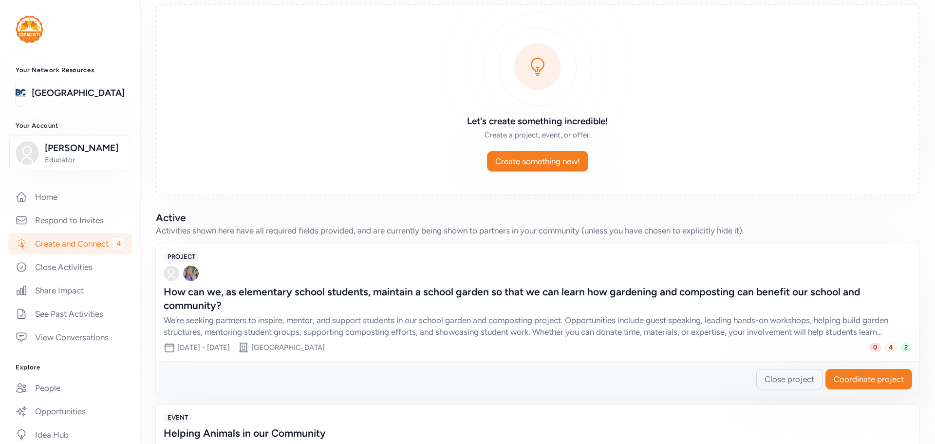
scroll to position [146, 0]
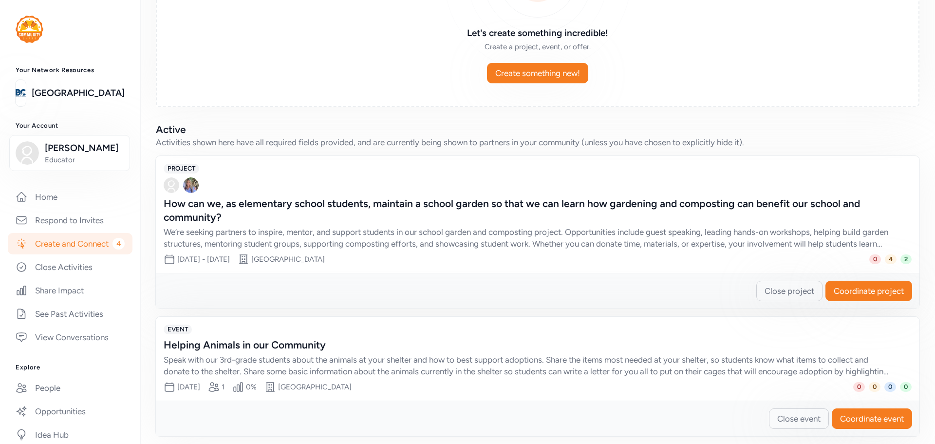
click at [238, 338] on div "Helping Animals in our Community" at bounding box center [528, 345] width 728 height 14
click at [207, 349] on div "Helping Animals in our Community" at bounding box center [528, 345] width 728 height 14
click at [171, 326] on span "EVENT" at bounding box center [178, 329] width 28 height 10
click at [188, 355] on div "Speak with our 3rd-grade students about the animals at your shelter and how to …" at bounding box center [528, 365] width 728 height 23
click at [881, 421] on span "Coordinate event" at bounding box center [872, 418] width 64 height 12
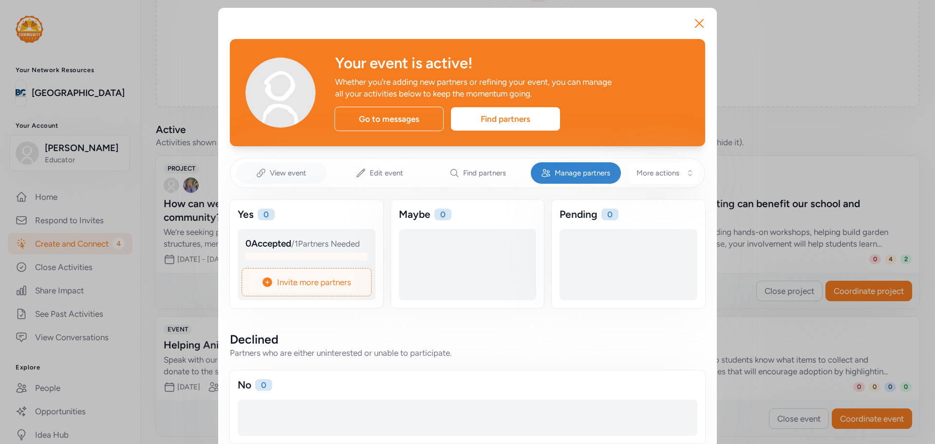
click at [311, 175] on div "View event" at bounding box center [281, 172] width 91 height 21
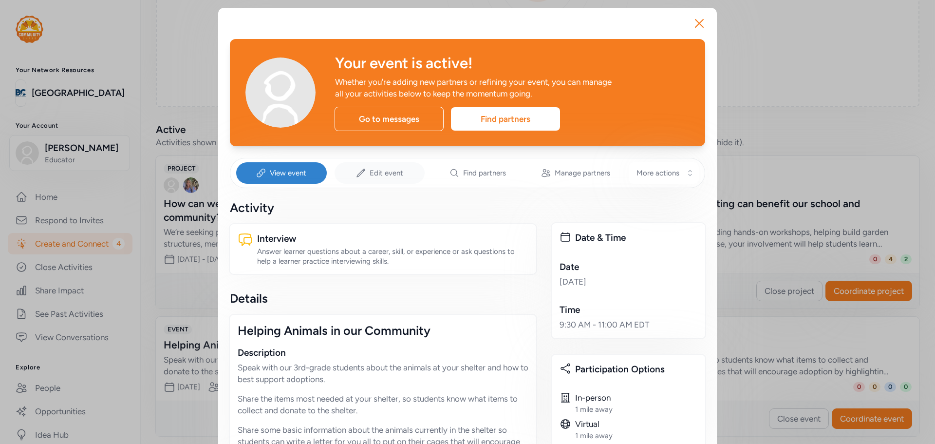
click at [389, 174] on span "Edit event" at bounding box center [387, 173] width 34 height 10
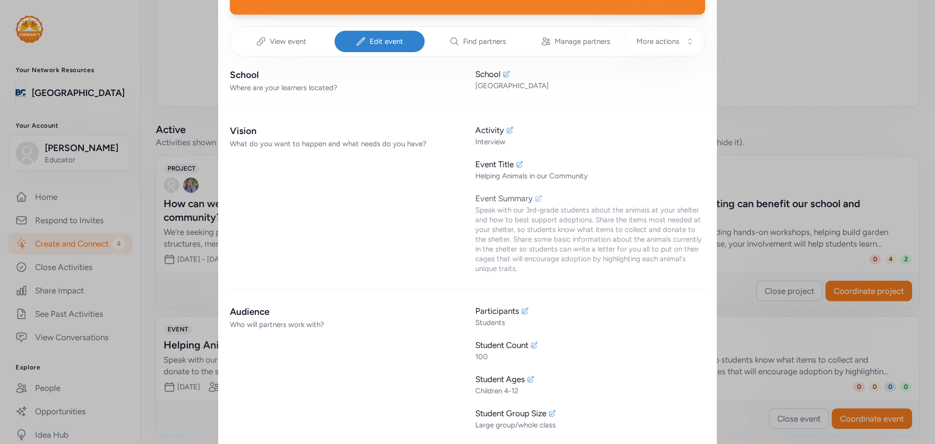
scroll to position [146, 0]
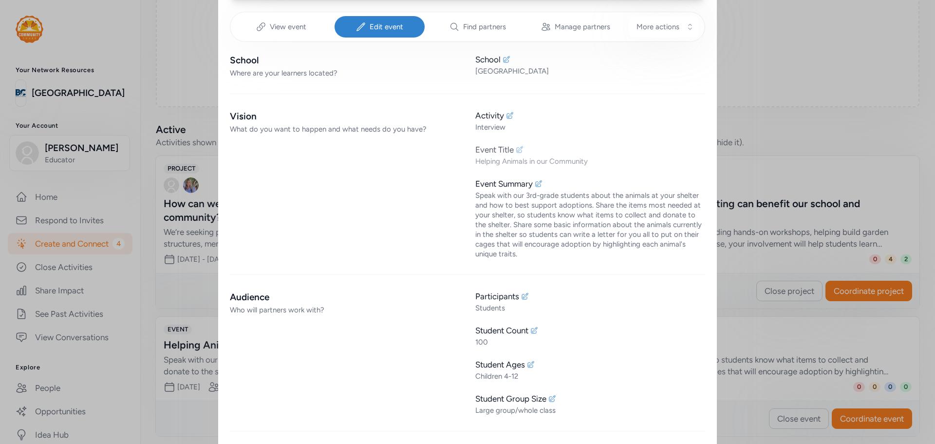
click at [516, 150] on icon at bounding box center [520, 150] width 8 height 8
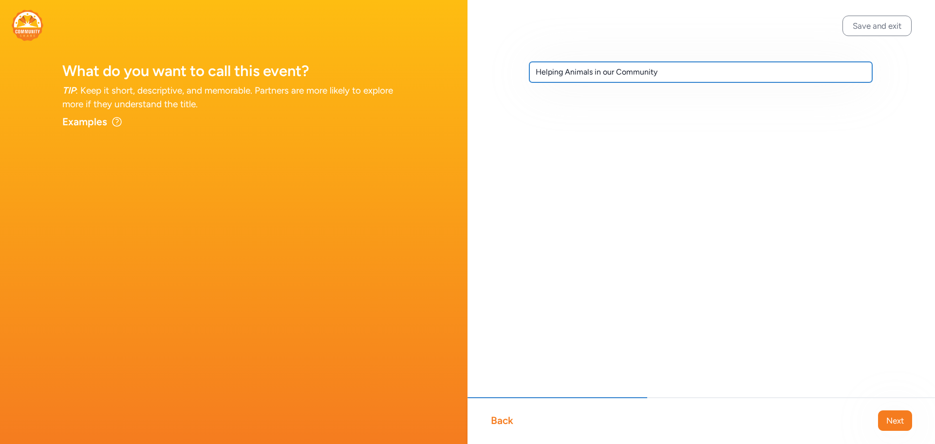
click at [646, 74] on input "Helping Animals in our Community" at bounding box center [700, 72] width 343 height 20
click at [629, 73] on input "Helping Animals in our Community" at bounding box center [700, 72] width 343 height 20
drag, startPoint x: 690, startPoint y: 72, endPoint x: 413, endPoint y: 19, distance: 282.2
click at [413, 19] on div "What do you want to call this event? TIP : Keep it short, descriptive, and memo…" at bounding box center [467, 222] width 935 height 444
paste input "How can we use the power of stories to help animals in our community find a hom…"
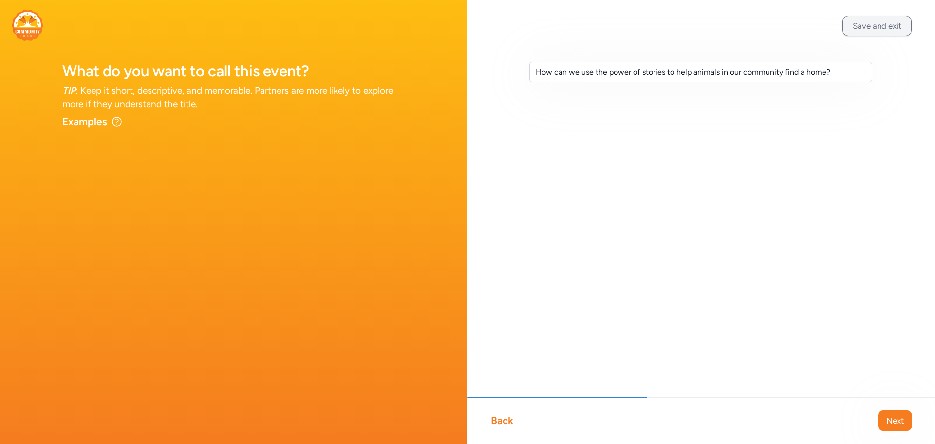
click at [887, 24] on button "Save and exit" at bounding box center [876, 26] width 69 height 20
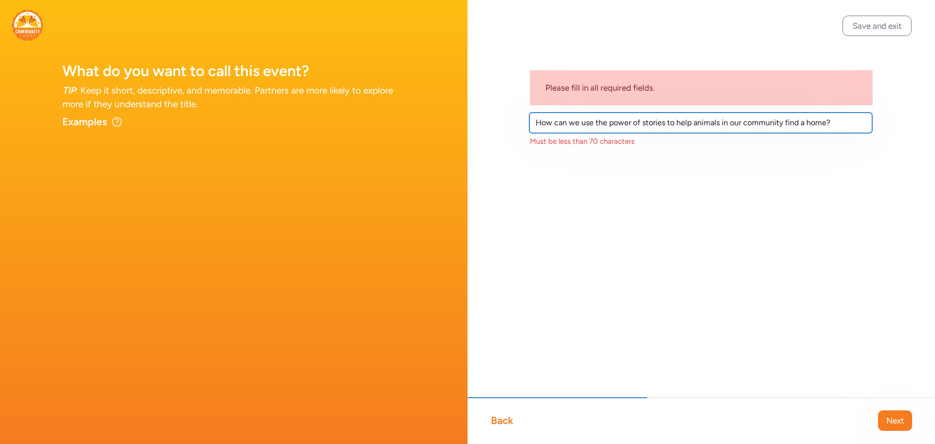
drag, startPoint x: 595, startPoint y: 123, endPoint x: 641, endPoint y: 125, distance: 45.8
click at [641, 125] on input "How can we use the power of stories to help animals in our community find a hom…" at bounding box center [700, 122] width 343 height 20
click at [817, 121] on input "How can we use stories to help animals in our community find a home?" at bounding box center [700, 122] width 343 height 20
type input "How can we use stories to help animals in our community find a home?"
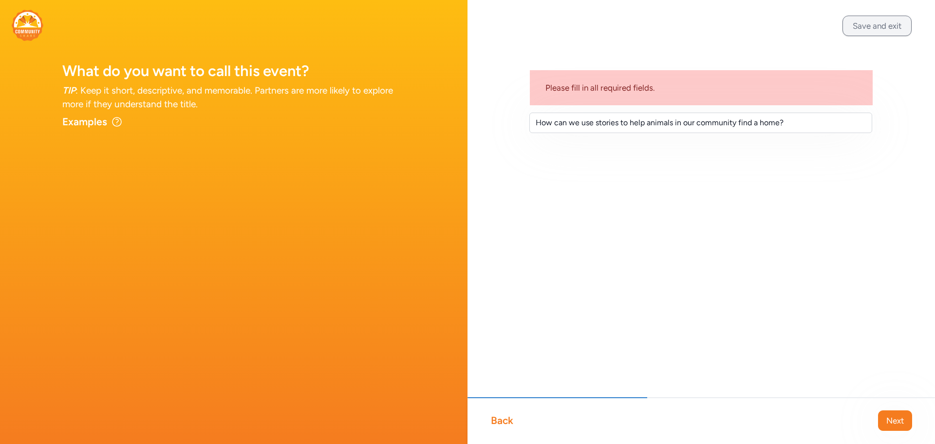
click at [871, 26] on button "Save and exit" at bounding box center [876, 26] width 69 height 20
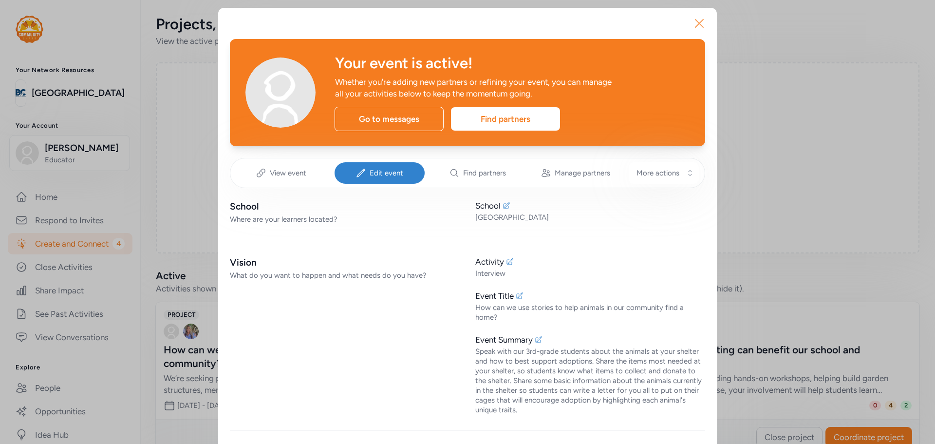
click at [697, 22] on icon "button" at bounding box center [699, 23] width 8 height 8
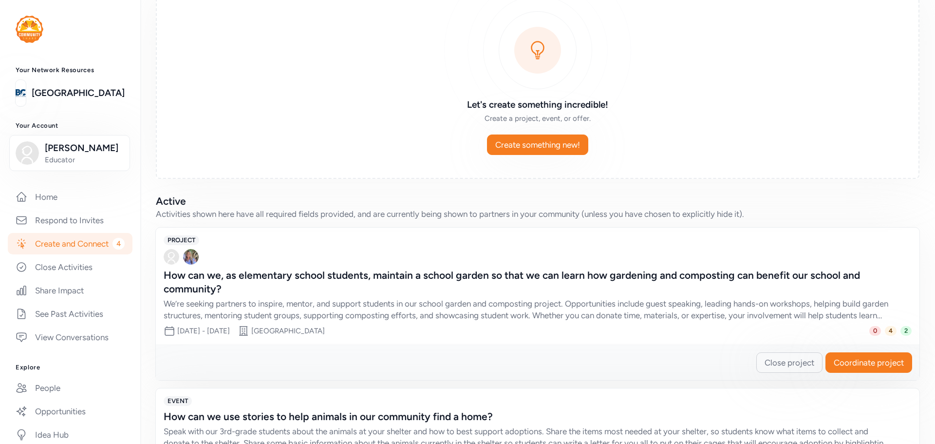
scroll to position [154, 0]
